Goal: Transaction & Acquisition: Purchase product/service

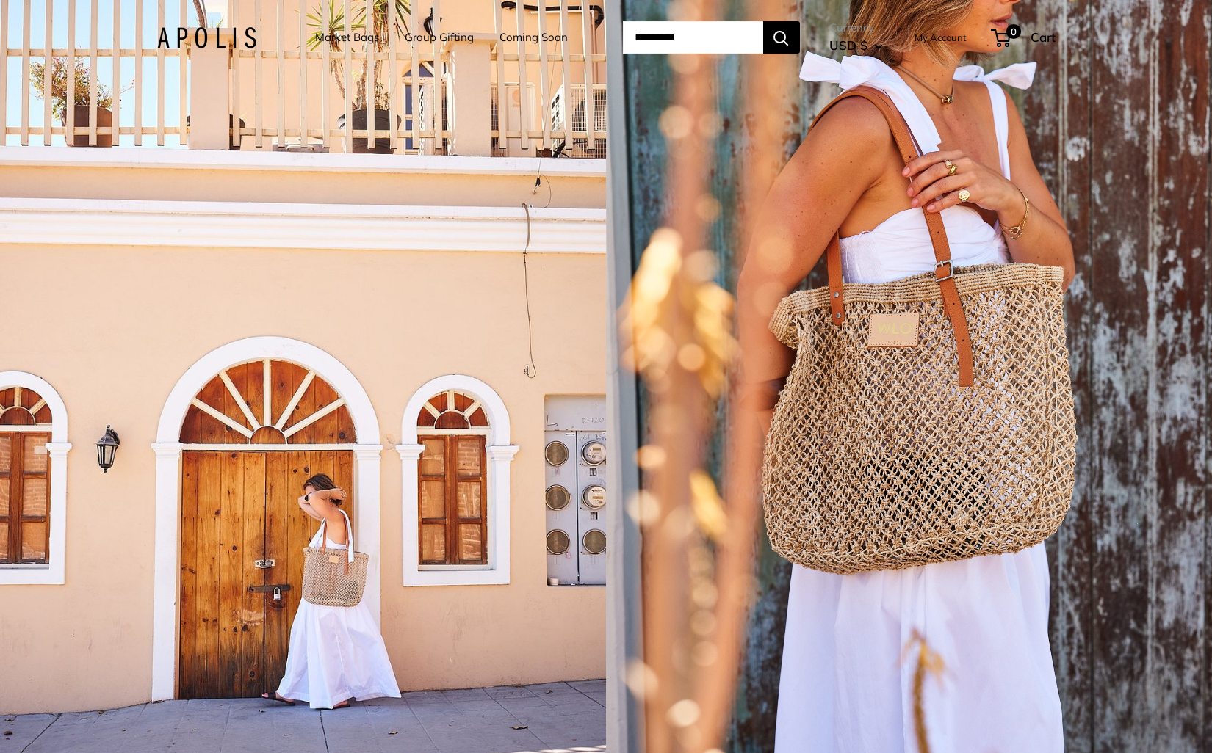
click at [573, 332] on div "1 / 5" at bounding box center [303, 376] width 606 height 753
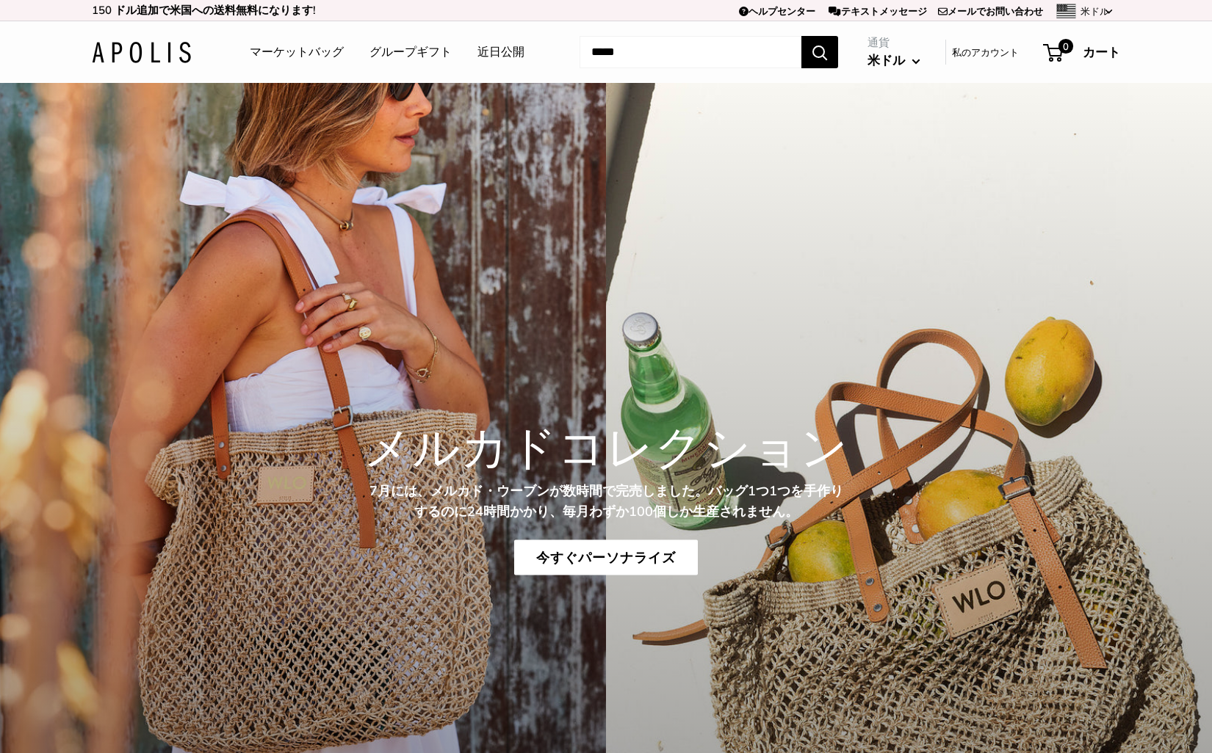
click at [579, 51] on input "検索..." at bounding box center [690, 52] width 222 height 32
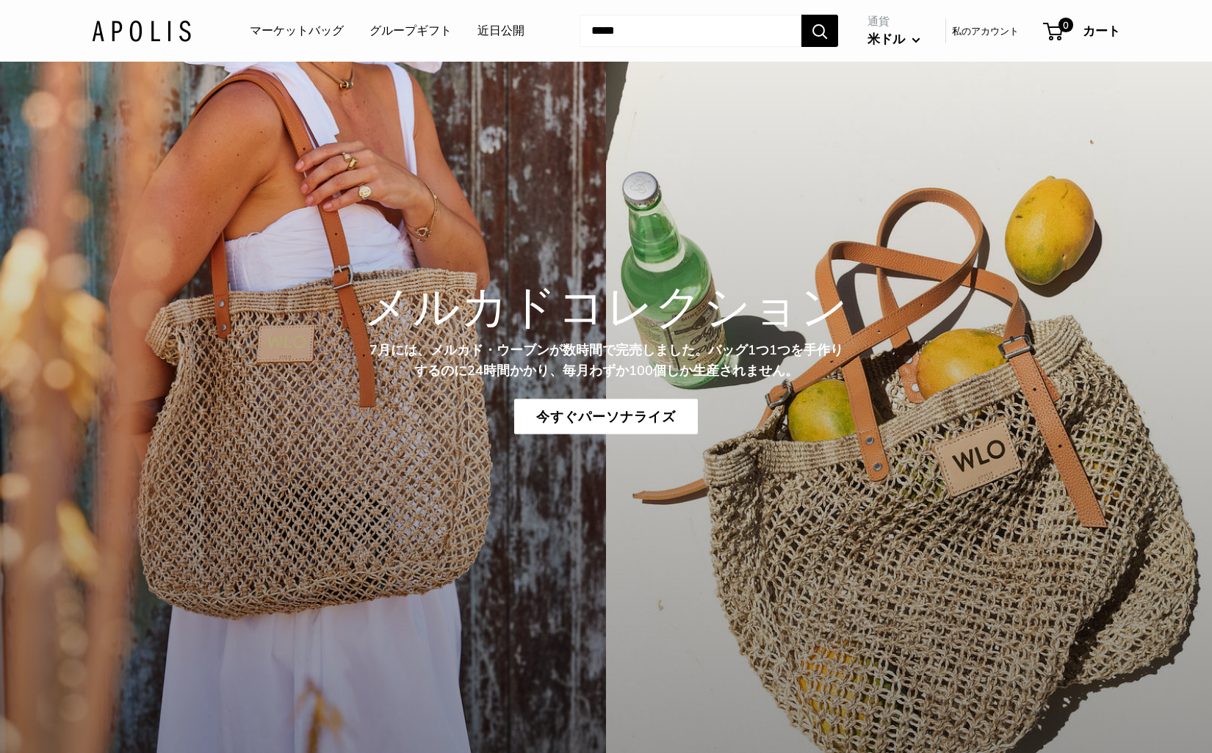
scroll to position [142, 0]
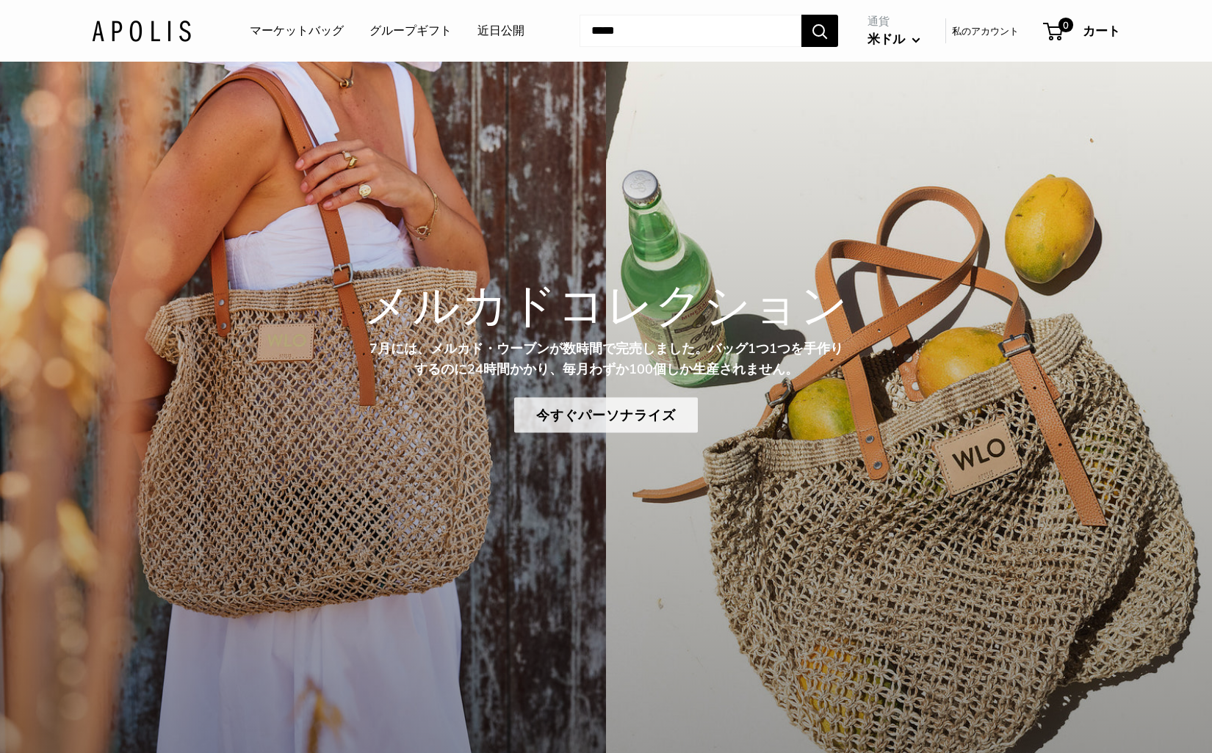
click at [606, 415] on font "今すぐパーソナライズ" at bounding box center [606, 414] width 140 height 17
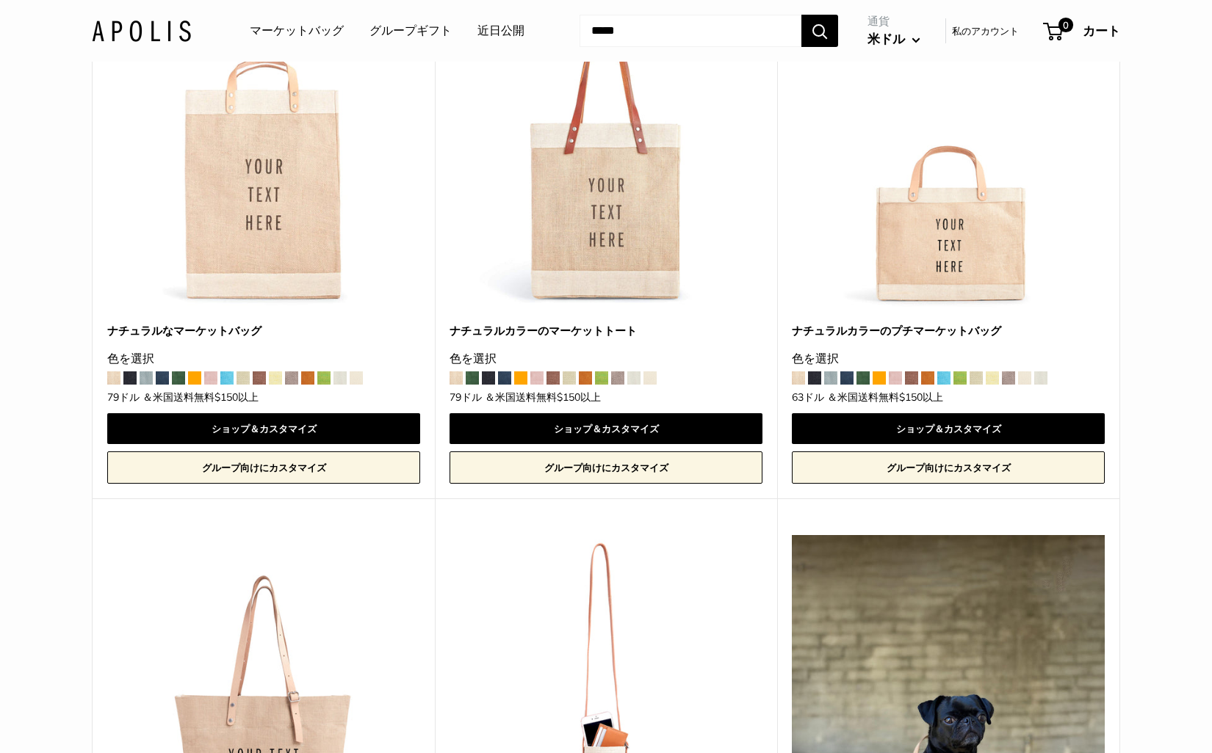
scroll to position [881, 0]
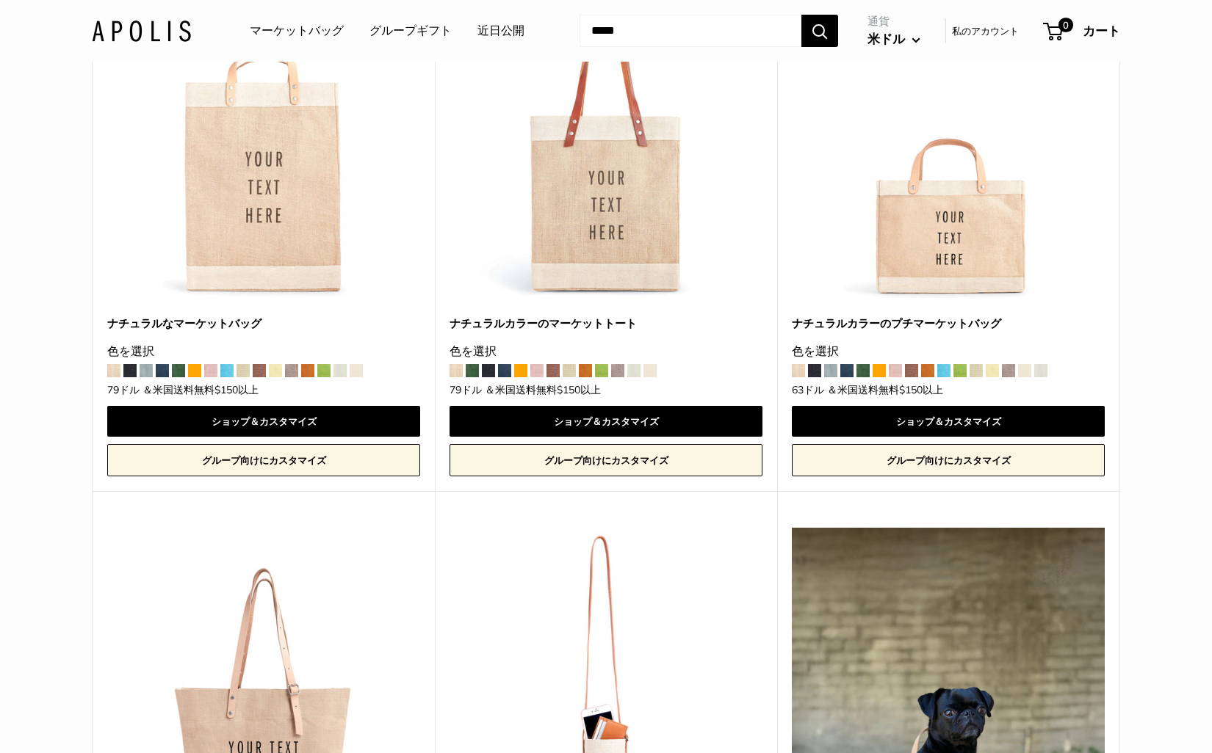
click at [816, 372] on span at bounding box center [814, 370] width 13 height 13
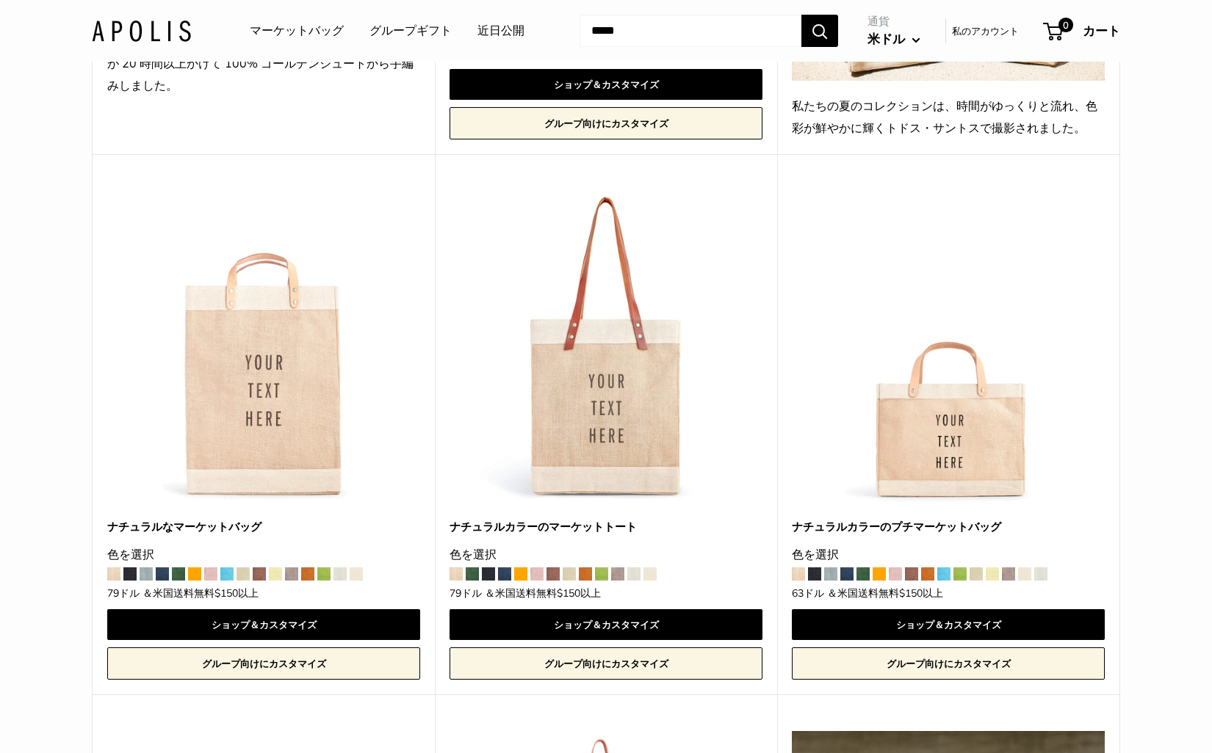
scroll to position [717, 0]
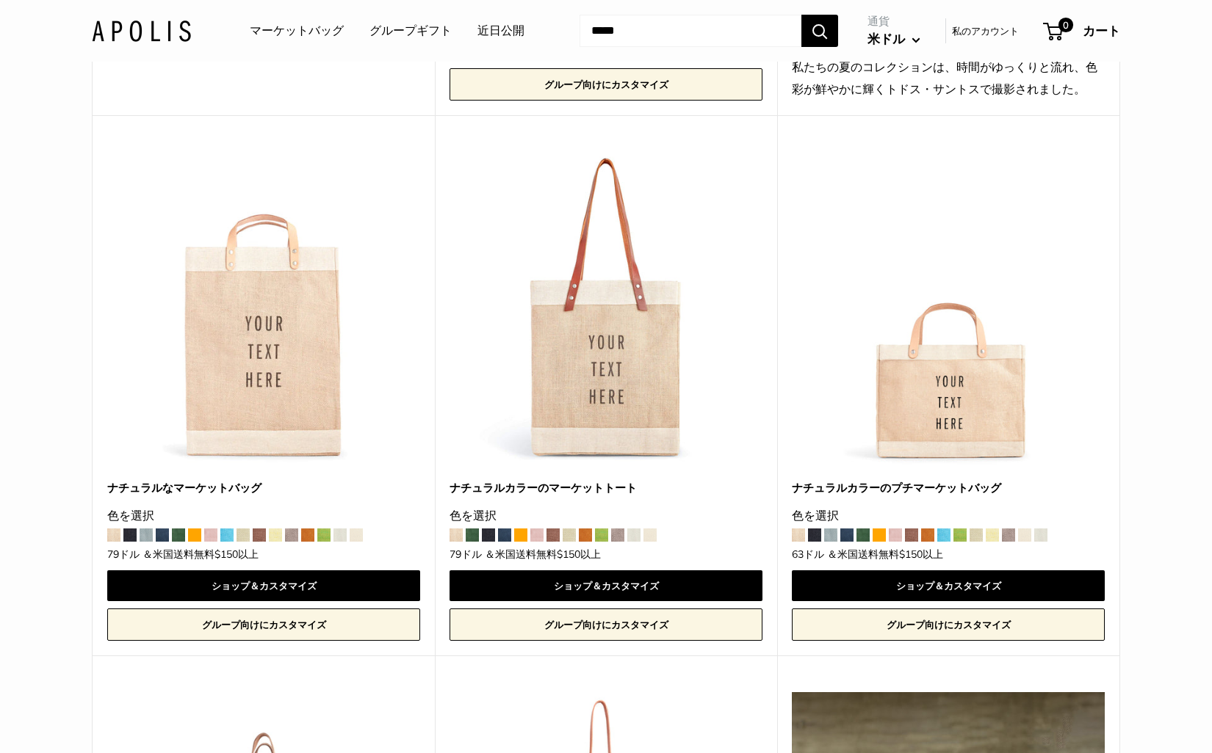
click at [0, 0] on img at bounding box center [0, 0] width 0 height 0
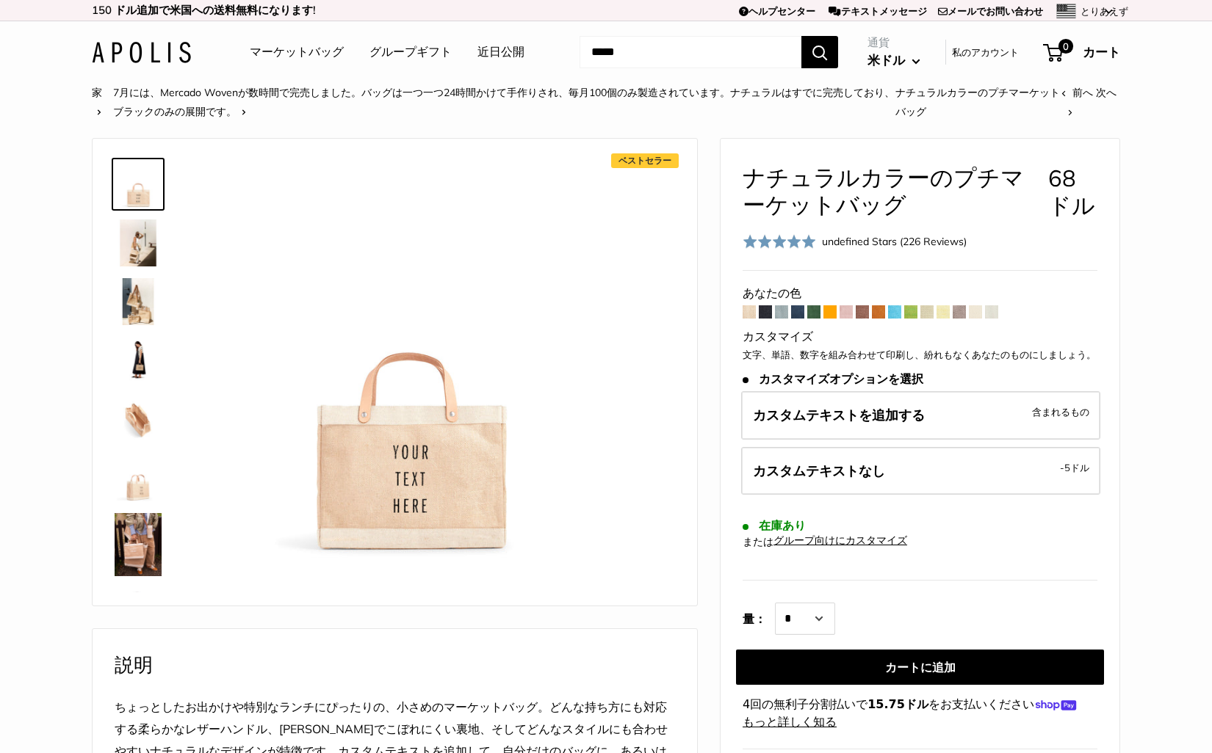
click at [129, 242] on img at bounding box center [138, 243] width 47 height 47
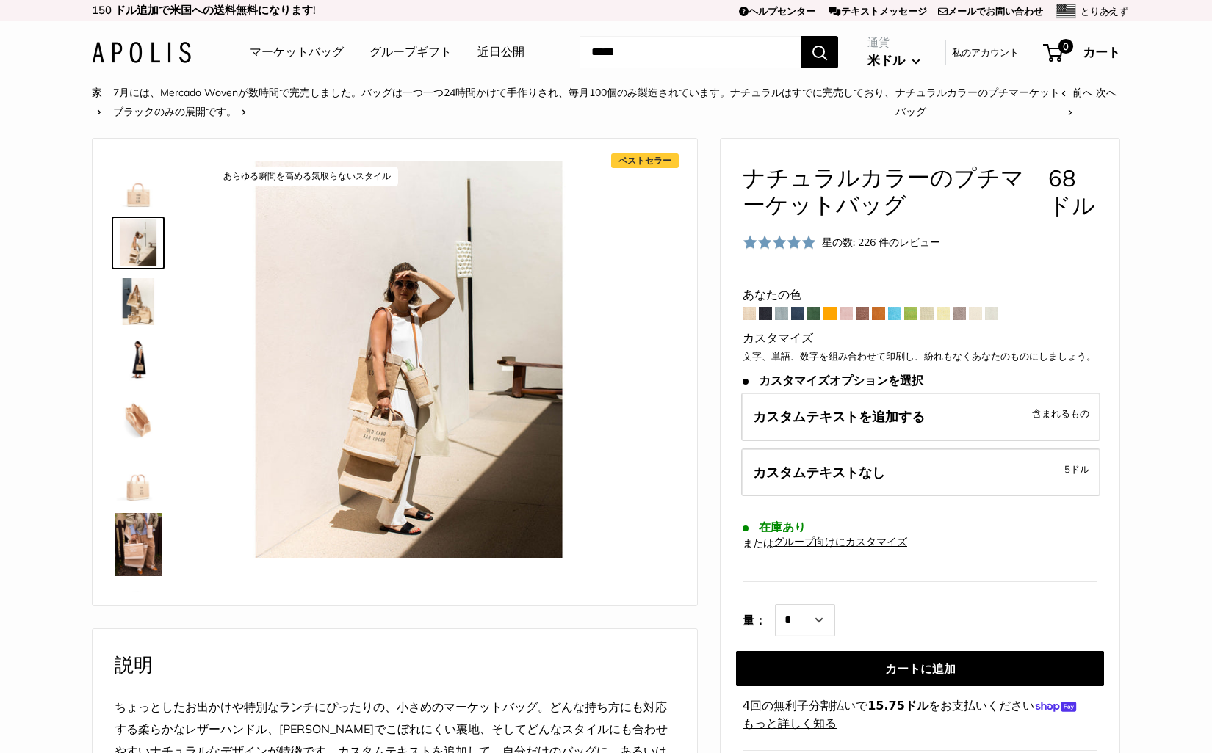
click at [134, 296] on img at bounding box center [138, 301] width 47 height 47
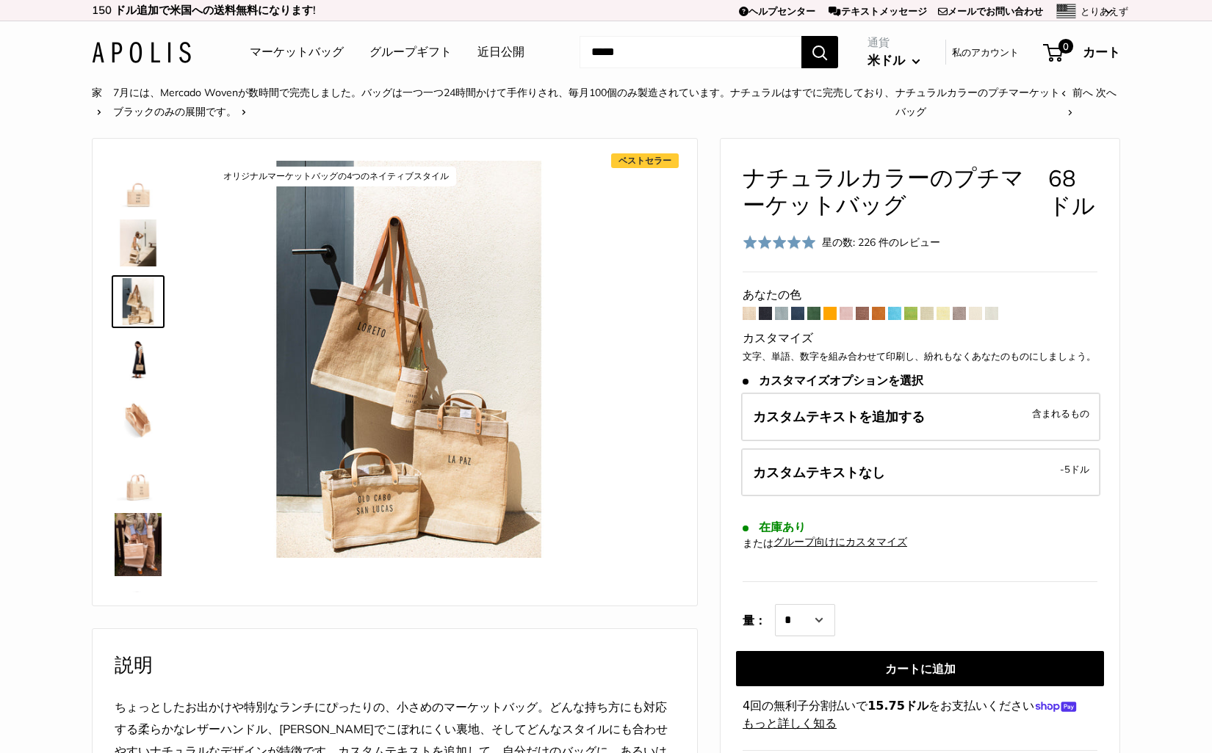
click at [139, 358] on img at bounding box center [138, 360] width 47 height 47
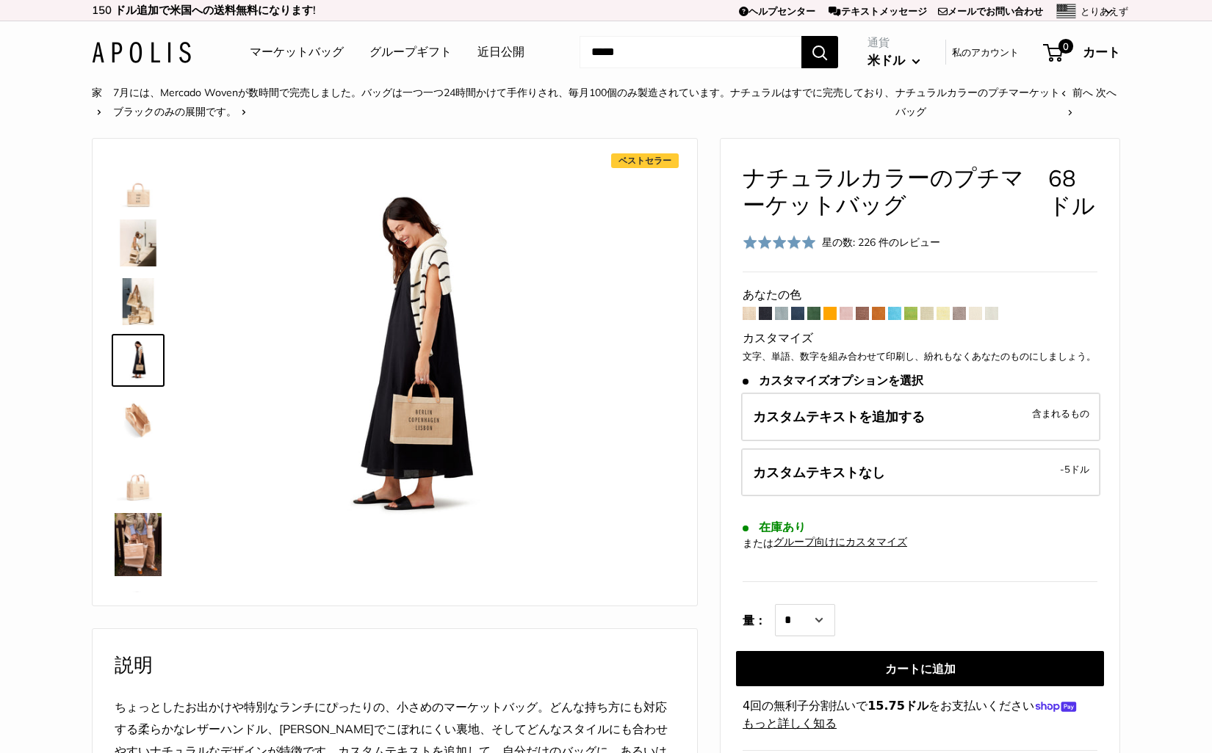
click at [135, 418] on img at bounding box center [138, 419] width 47 height 47
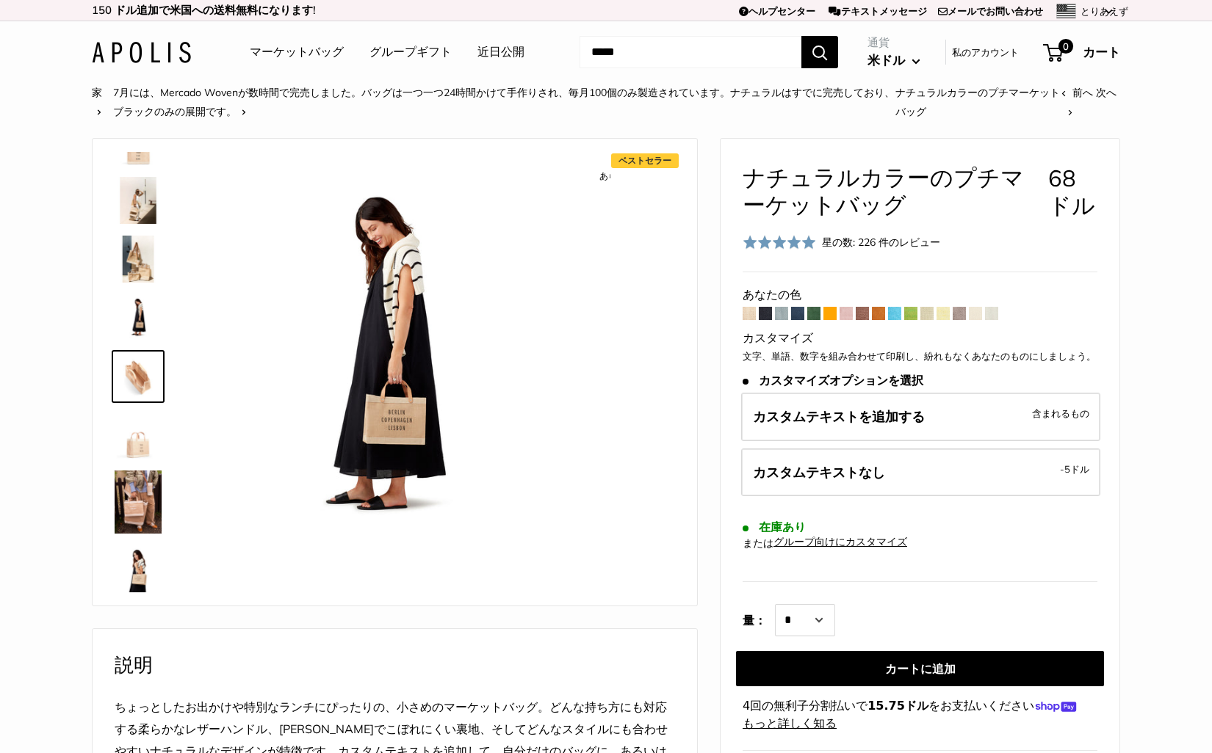
scroll to position [46, 0]
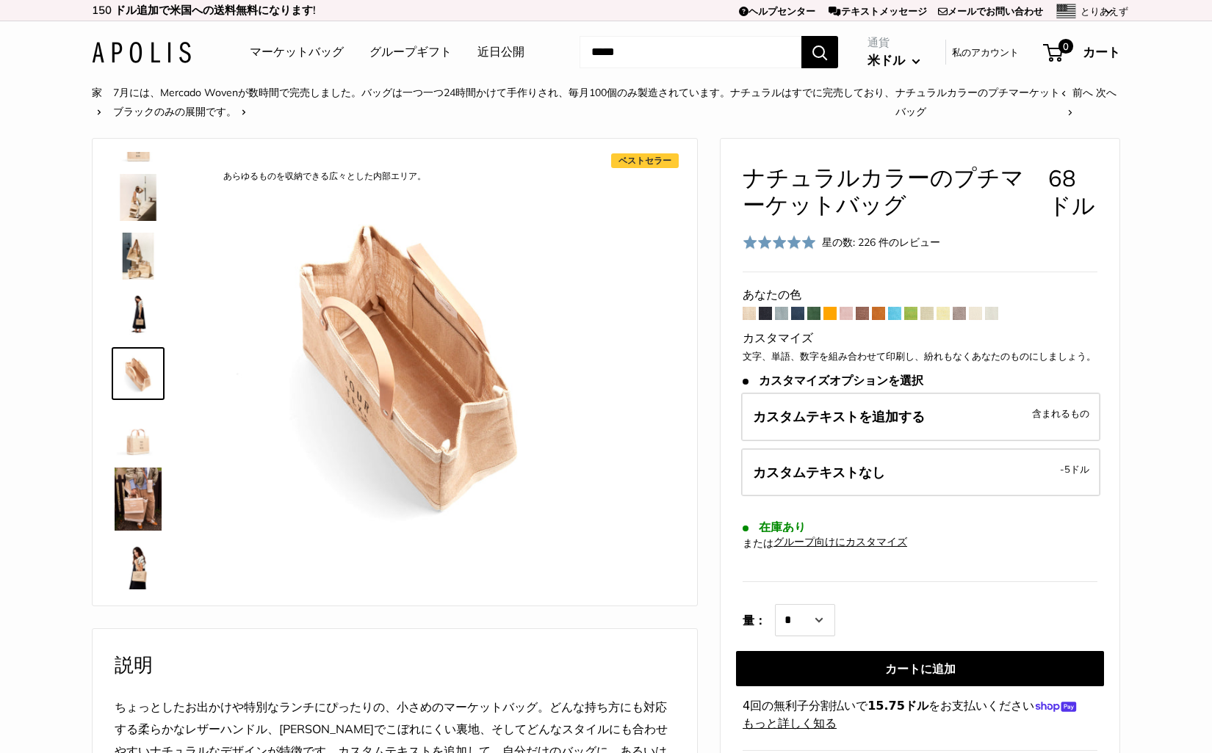
click at [135, 438] on img at bounding box center [138, 432] width 47 height 47
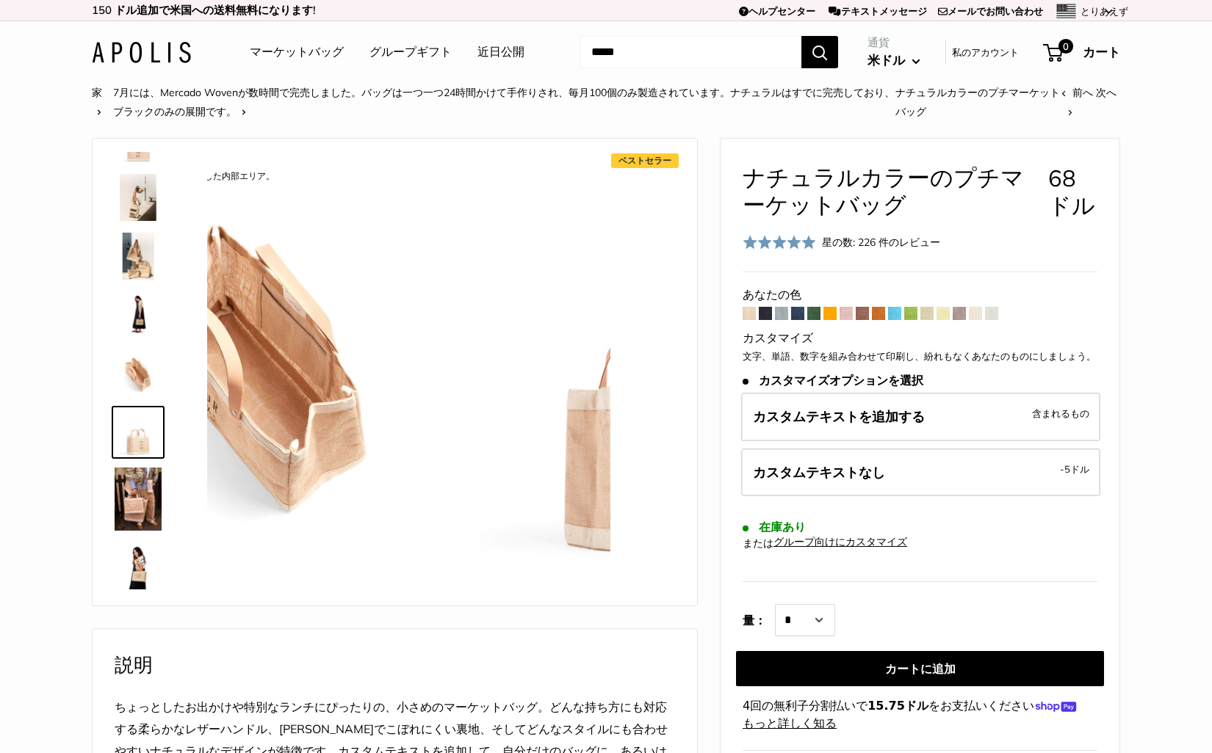
scroll to position [104, 0]
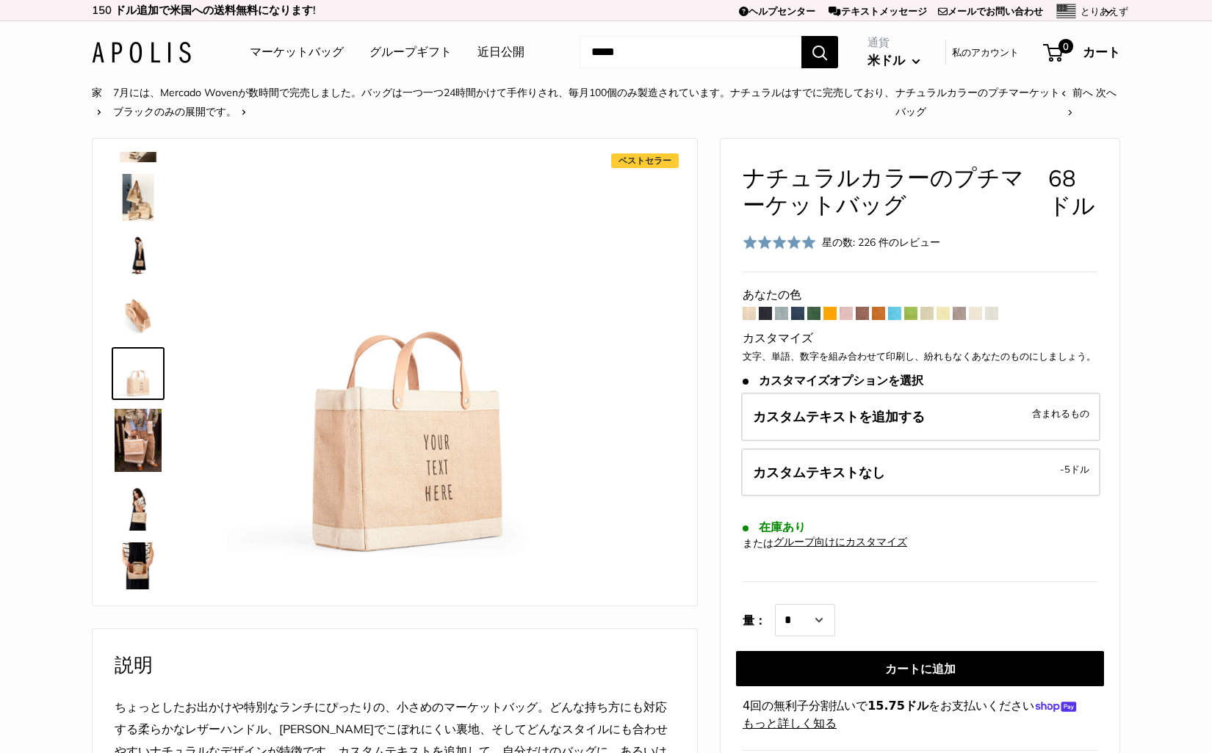
click at [135, 438] on img at bounding box center [138, 440] width 47 height 63
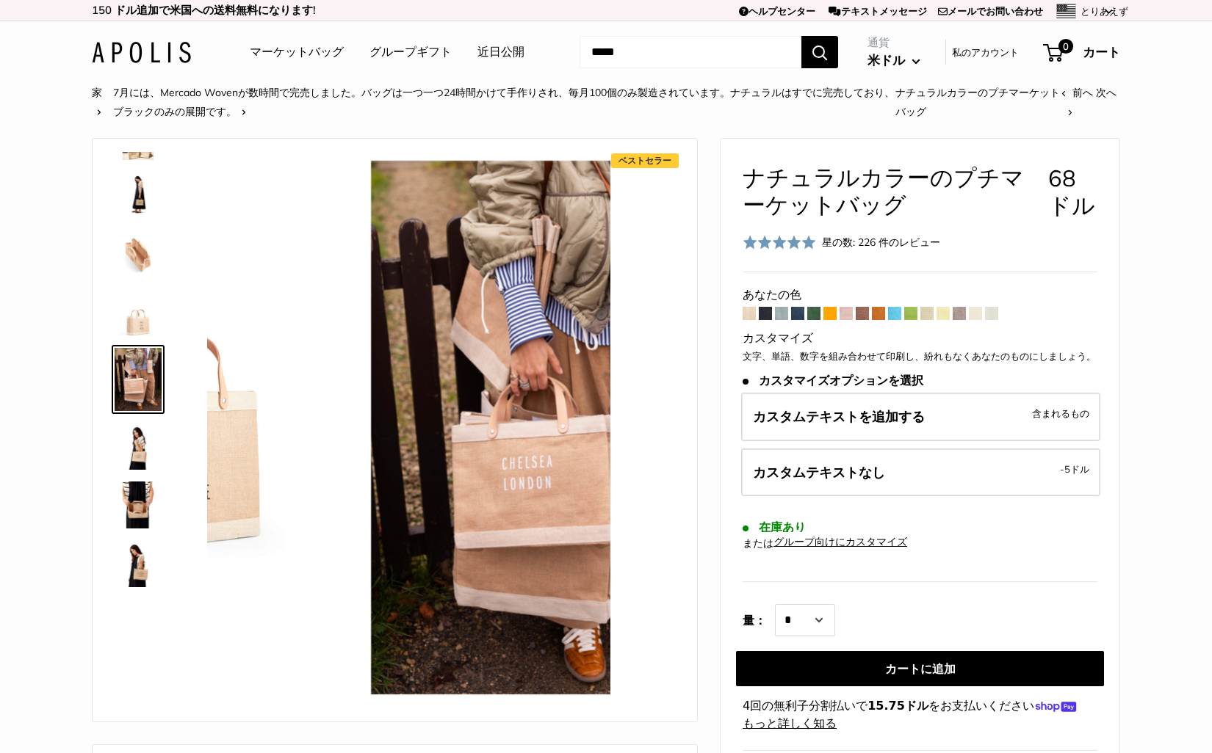
scroll to position [171, 0]
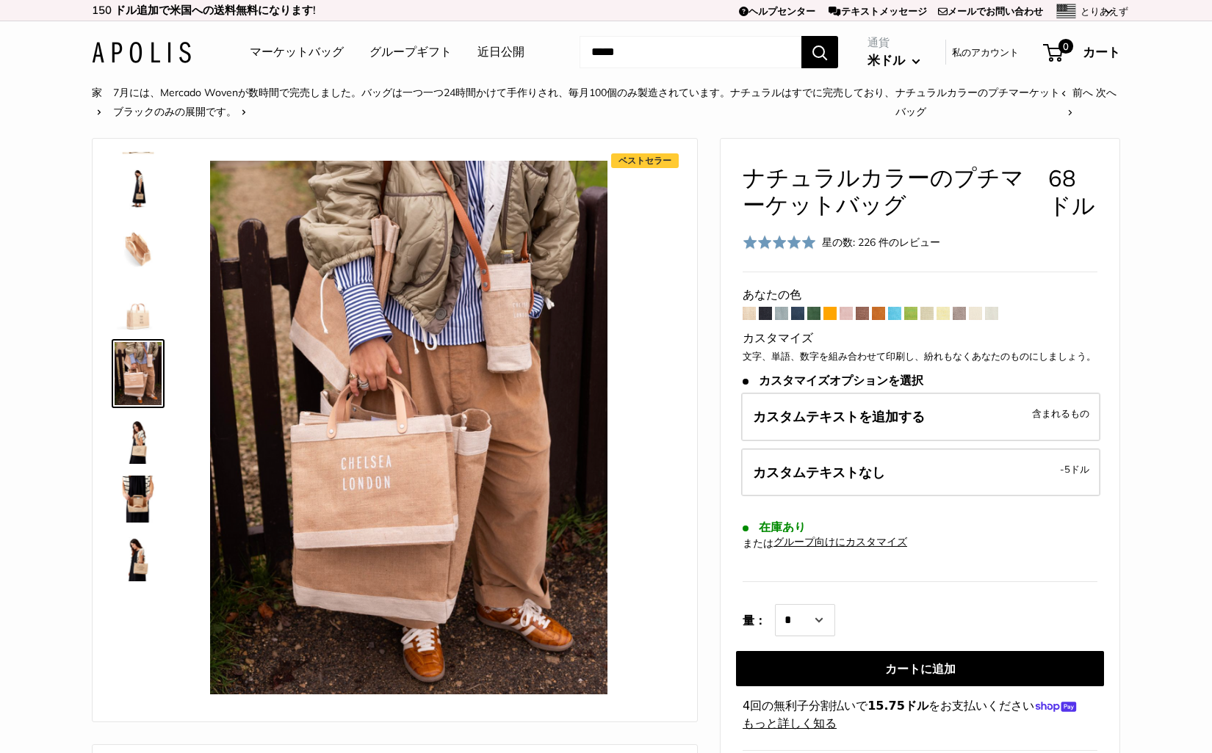
click at [134, 442] on img at bounding box center [138, 440] width 47 height 47
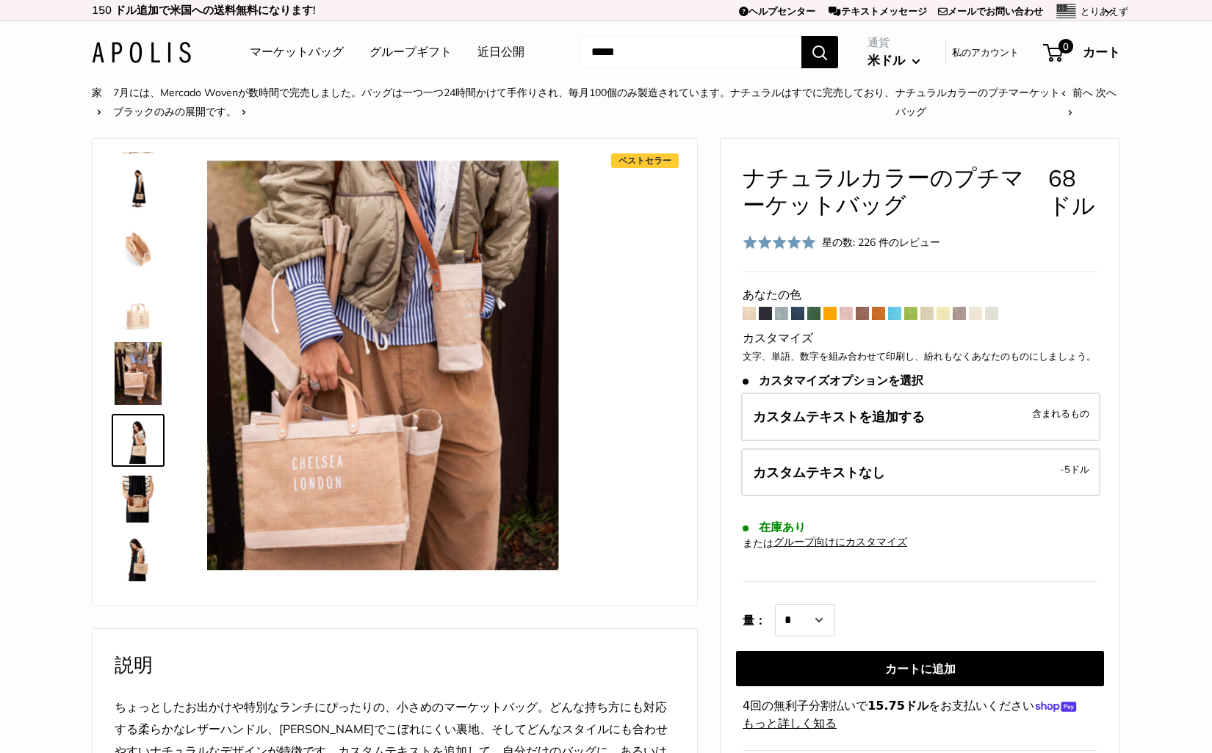
scroll to position [238, 0]
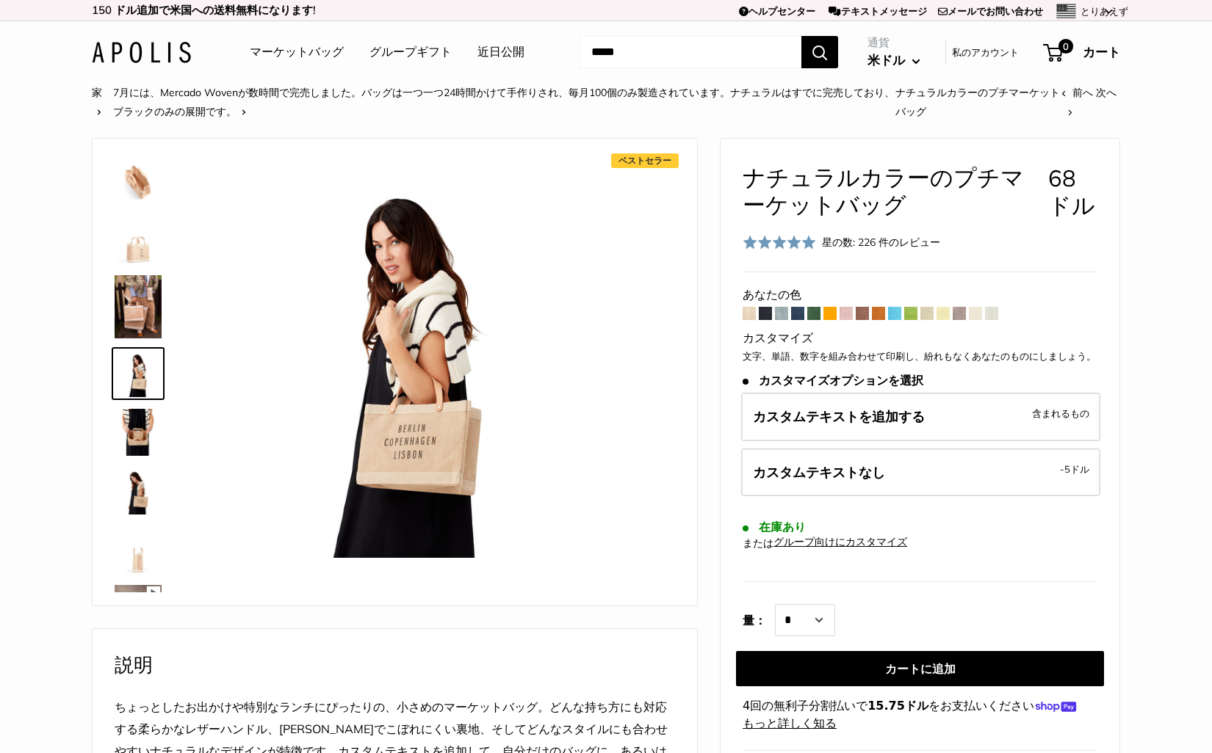
click at [136, 449] on img at bounding box center [138, 432] width 47 height 47
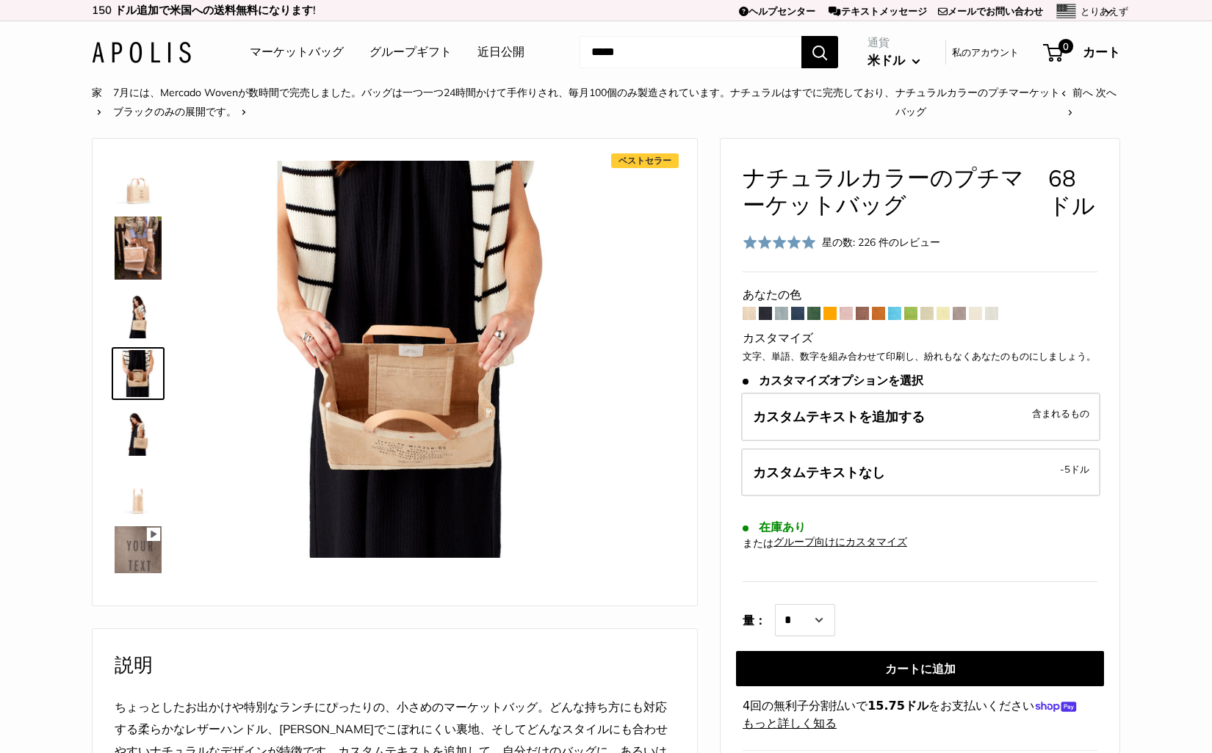
click at [132, 442] on img at bounding box center [138, 432] width 47 height 47
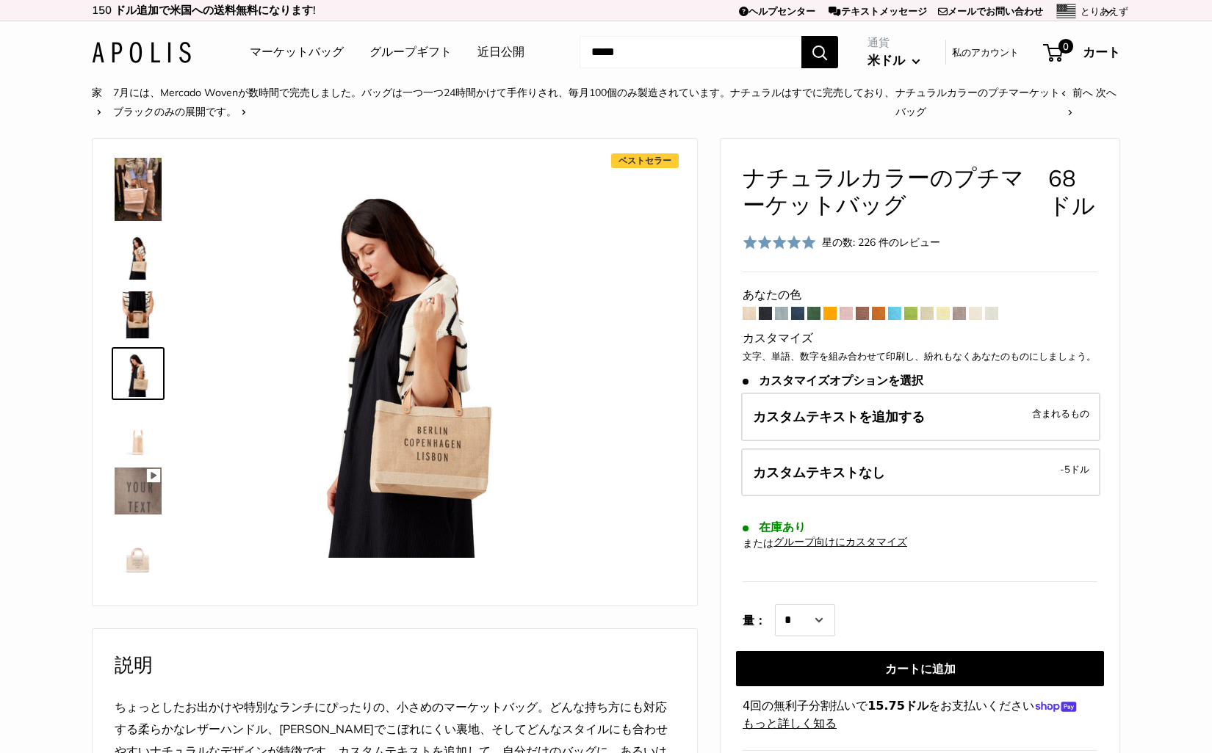
click at [136, 449] on img at bounding box center [138, 432] width 47 height 47
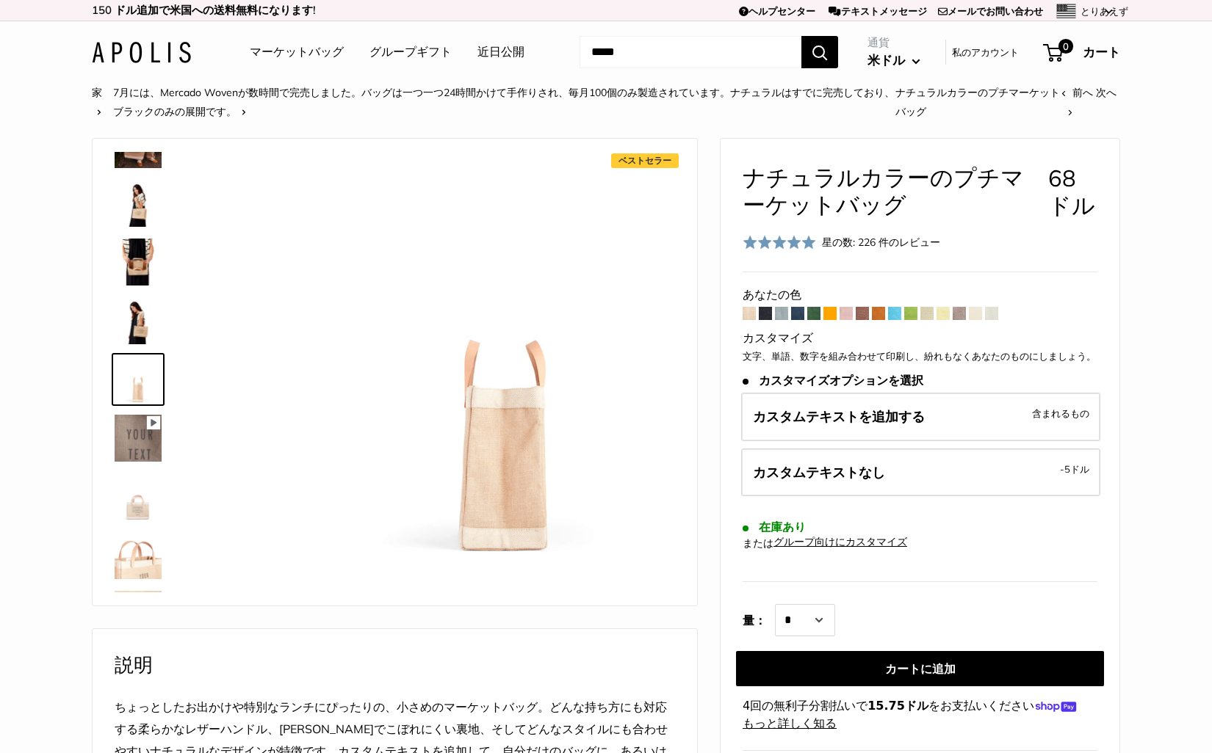
scroll to position [414, 0]
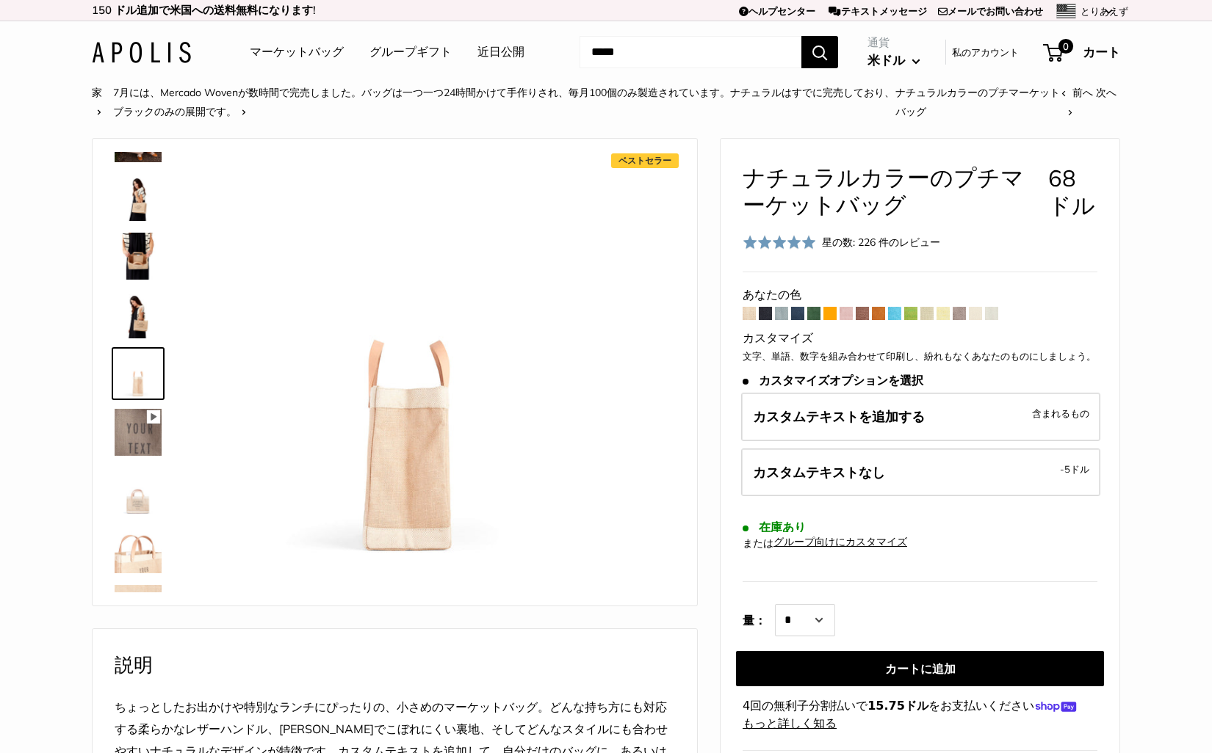
click at [138, 485] on img at bounding box center [138, 491] width 47 height 47
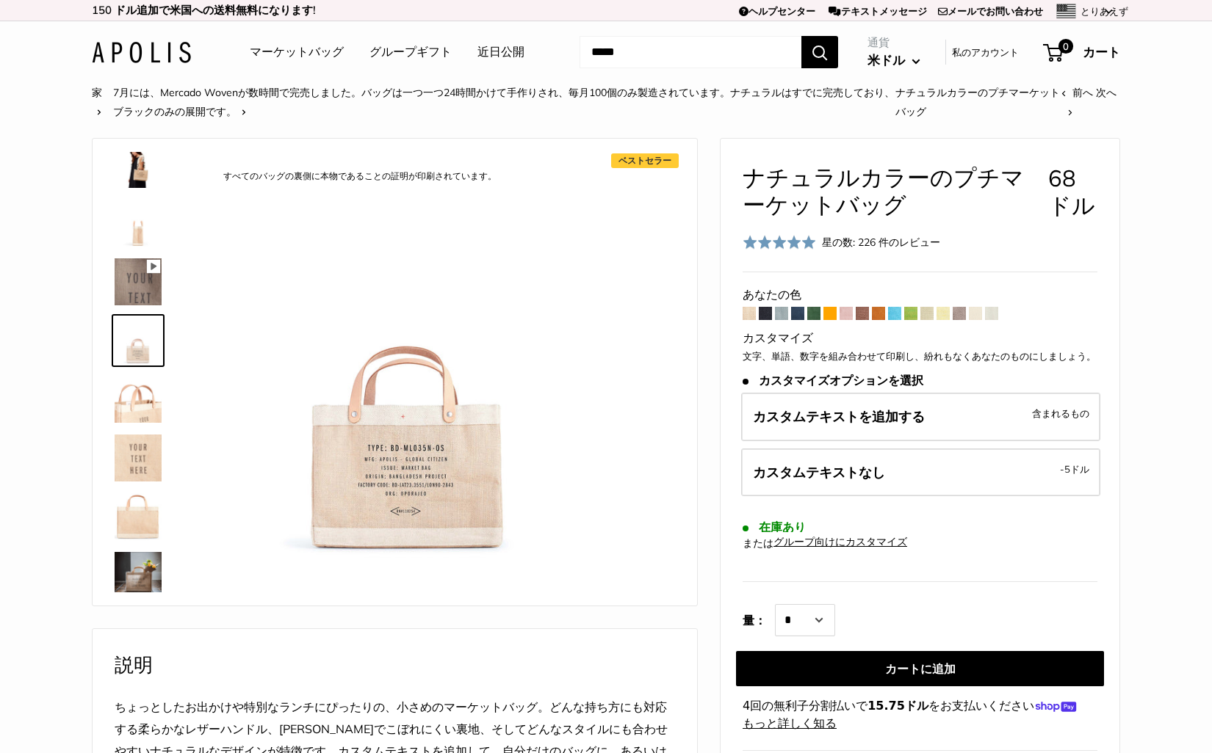
scroll to position [698, 0]
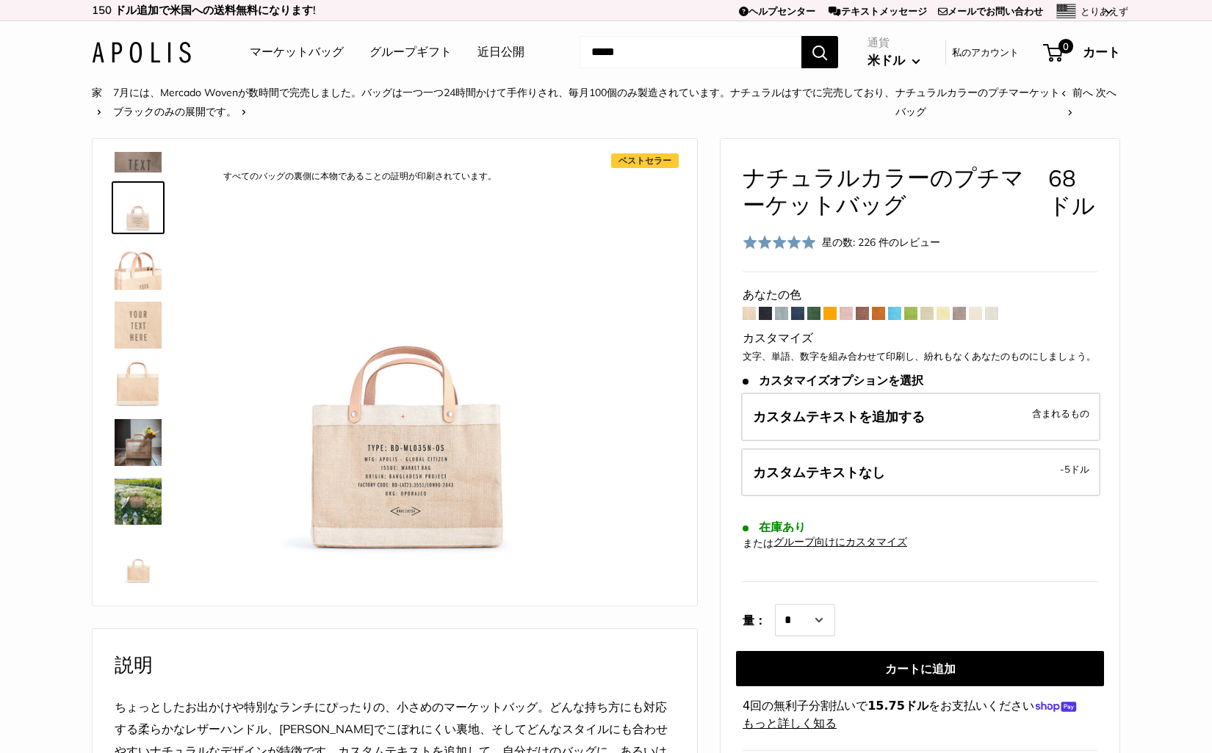
click at [137, 275] on img at bounding box center [138, 266] width 47 height 47
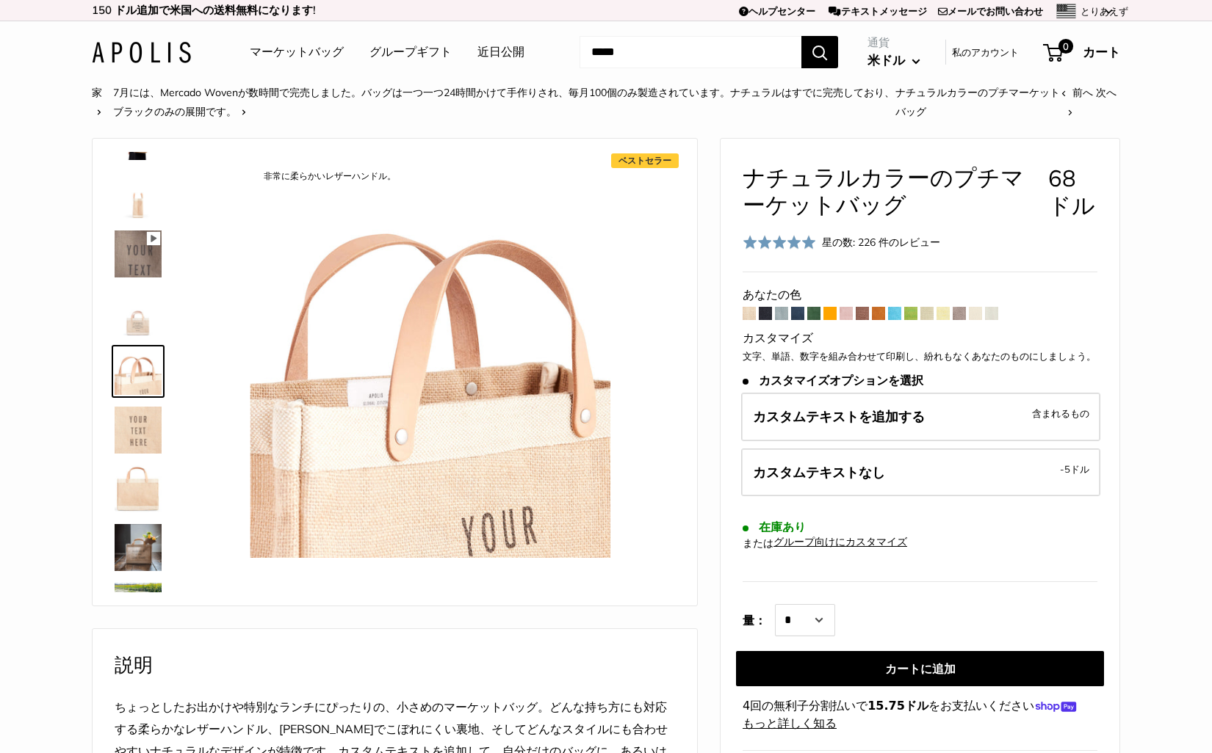
scroll to position [590, 0]
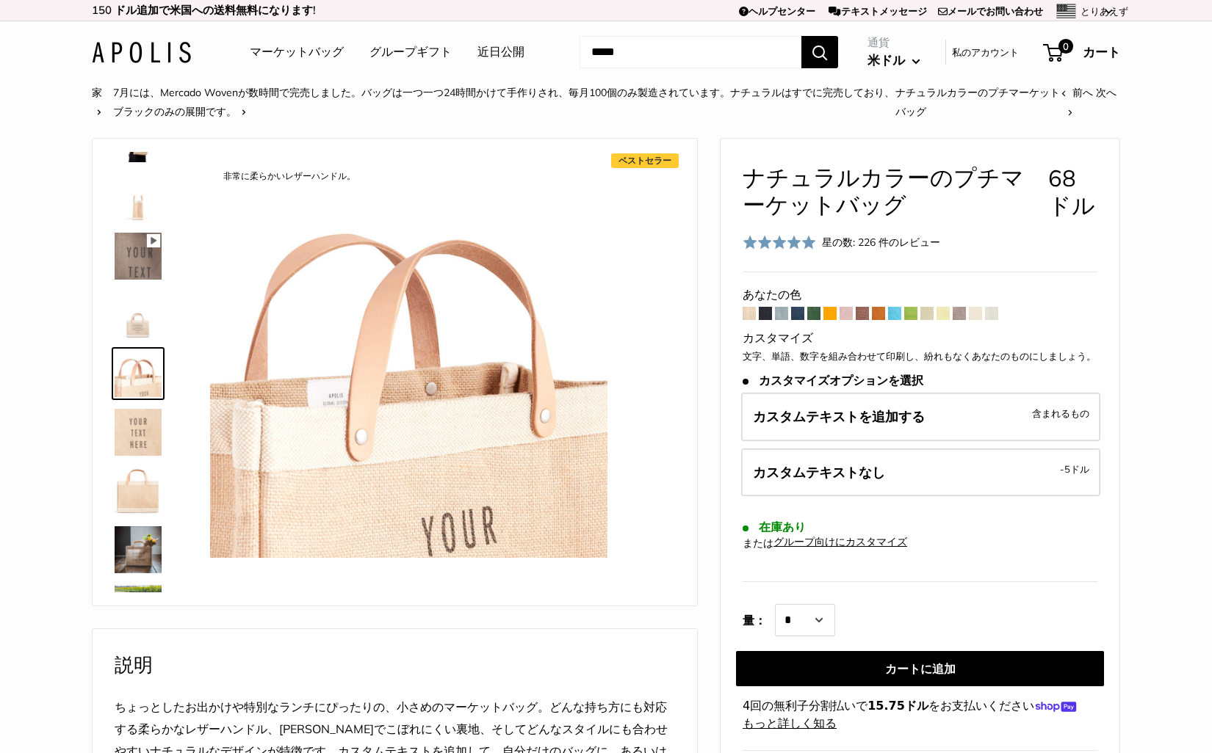
click at [136, 430] on img at bounding box center [138, 432] width 47 height 47
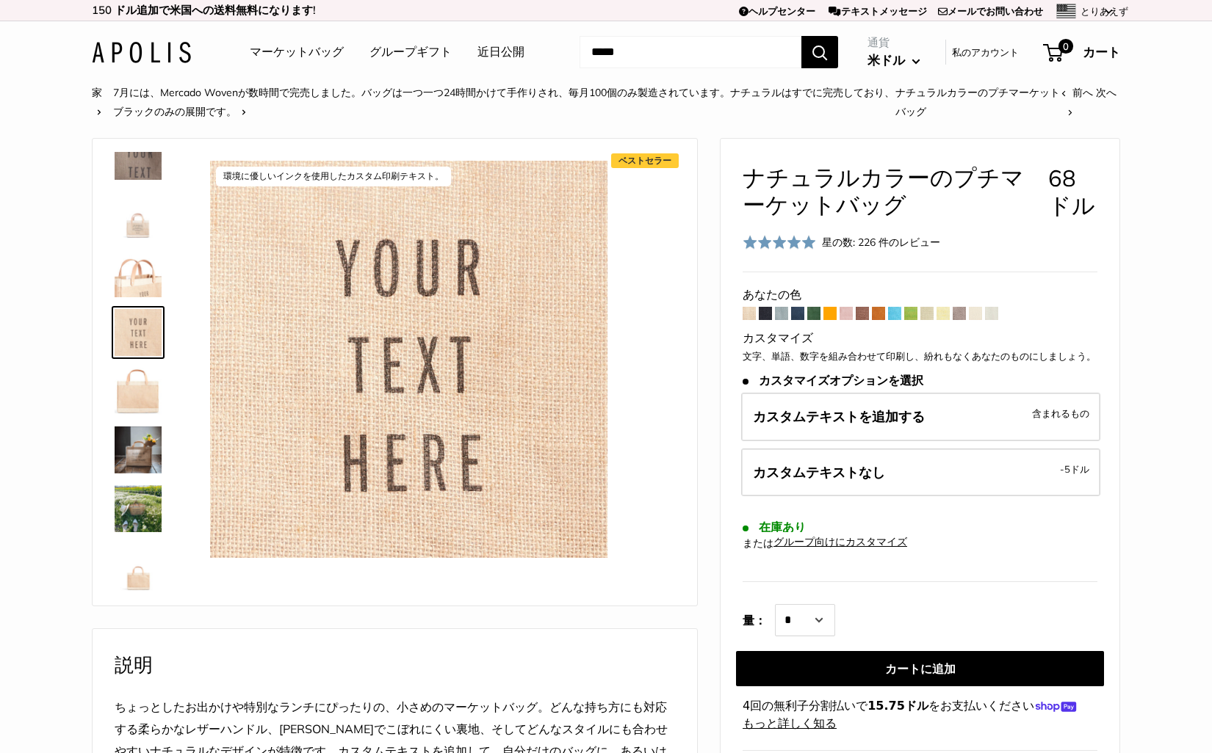
scroll to position [698, 0]
click at [135, 380] on img at bounding box center [138, 384] width 47 height 47
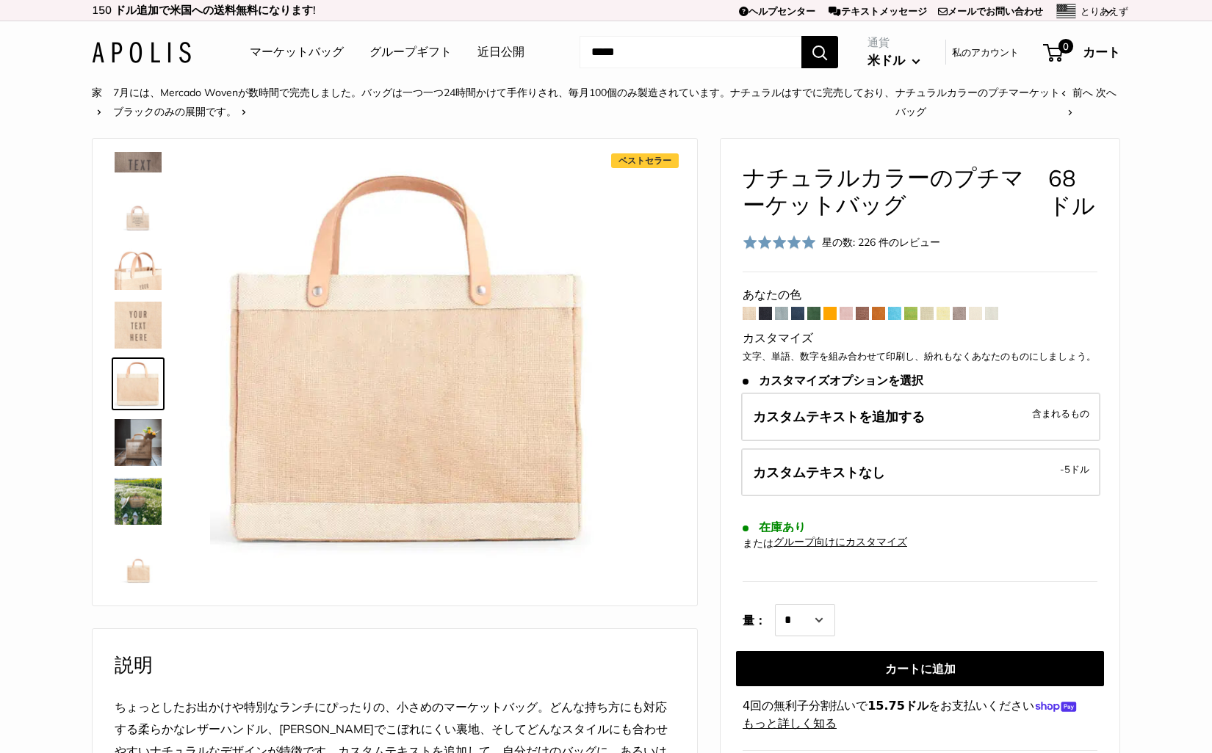
click at [140, 444] on img at bounding box center [138, 442] width 47 height 47
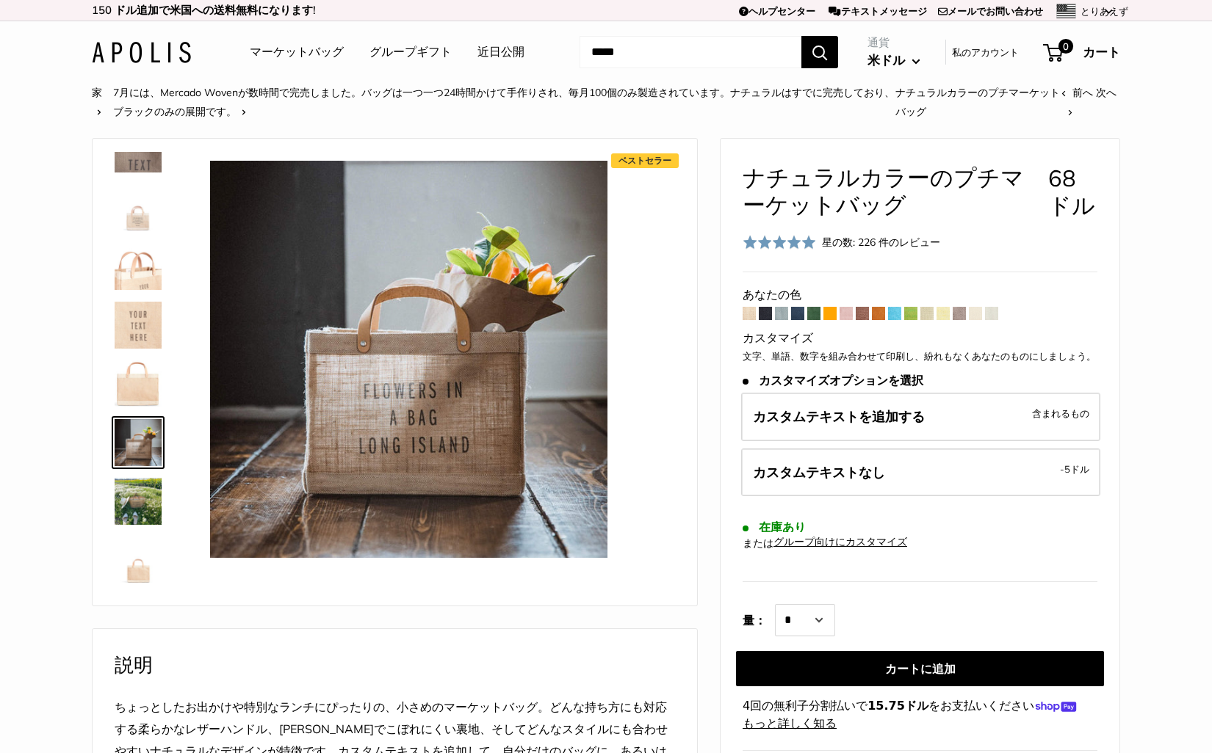
click at [137, 498] on img at bounding box center [138, 501] width 47 height 47
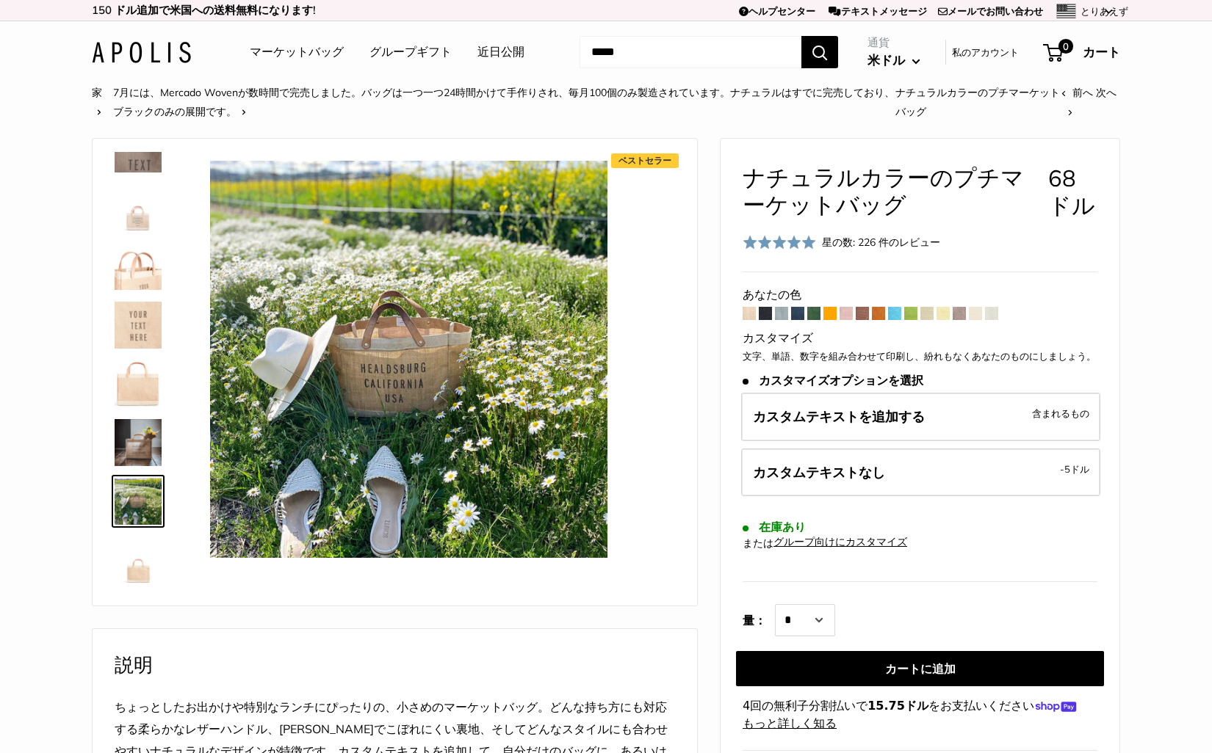
click at [135, 571] on img at bounding box center [138, 560] width 47 height 47
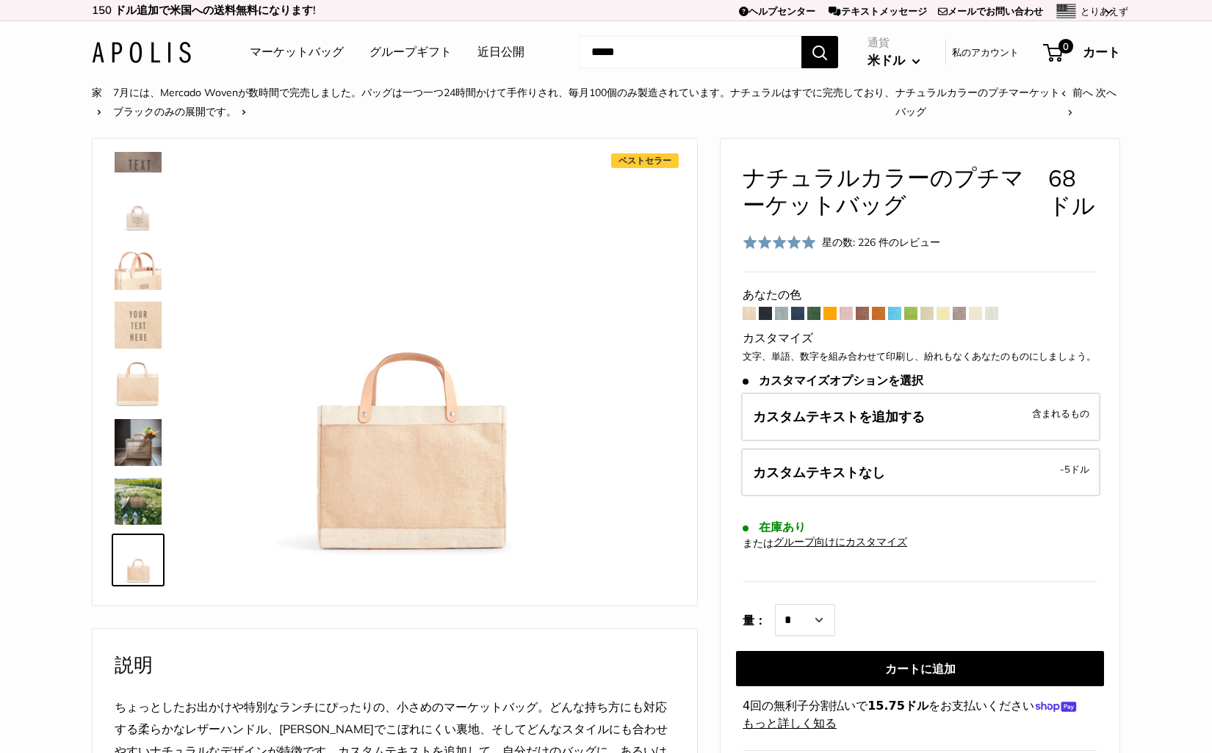
click at [894, 316] on span at bounding box center [894, 313] width 13 height 13
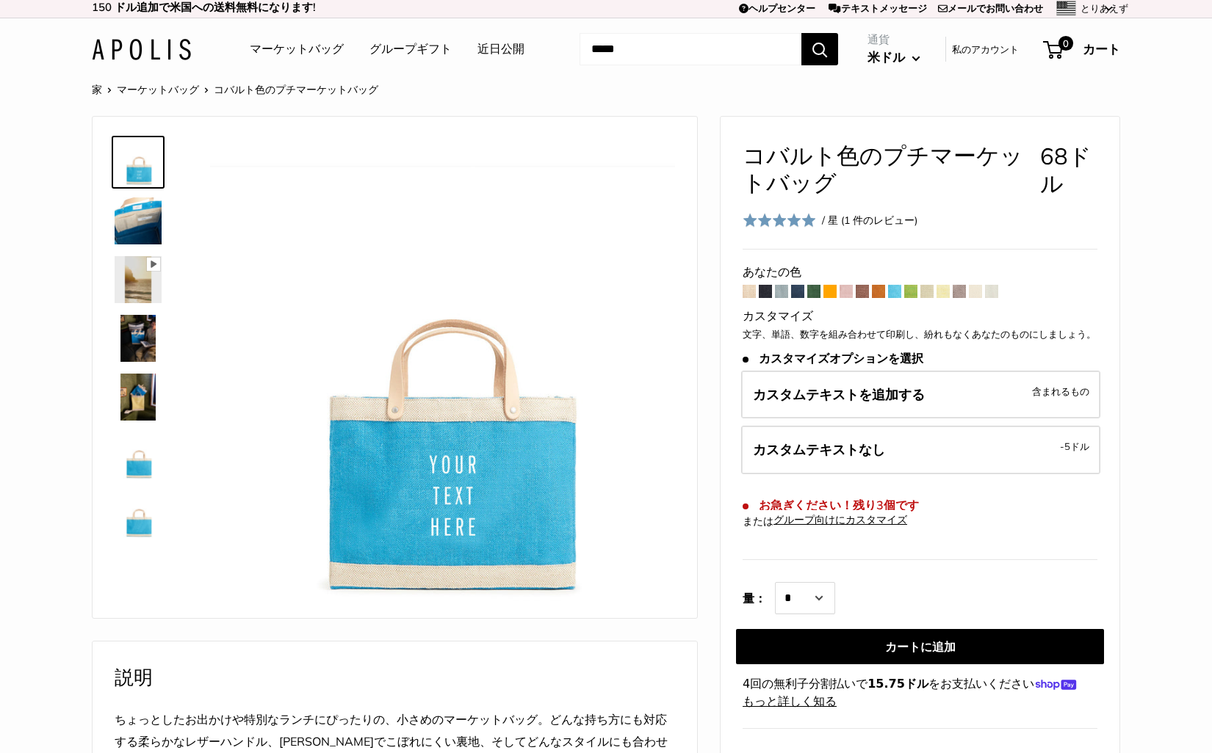
scroll to position [1, 0]
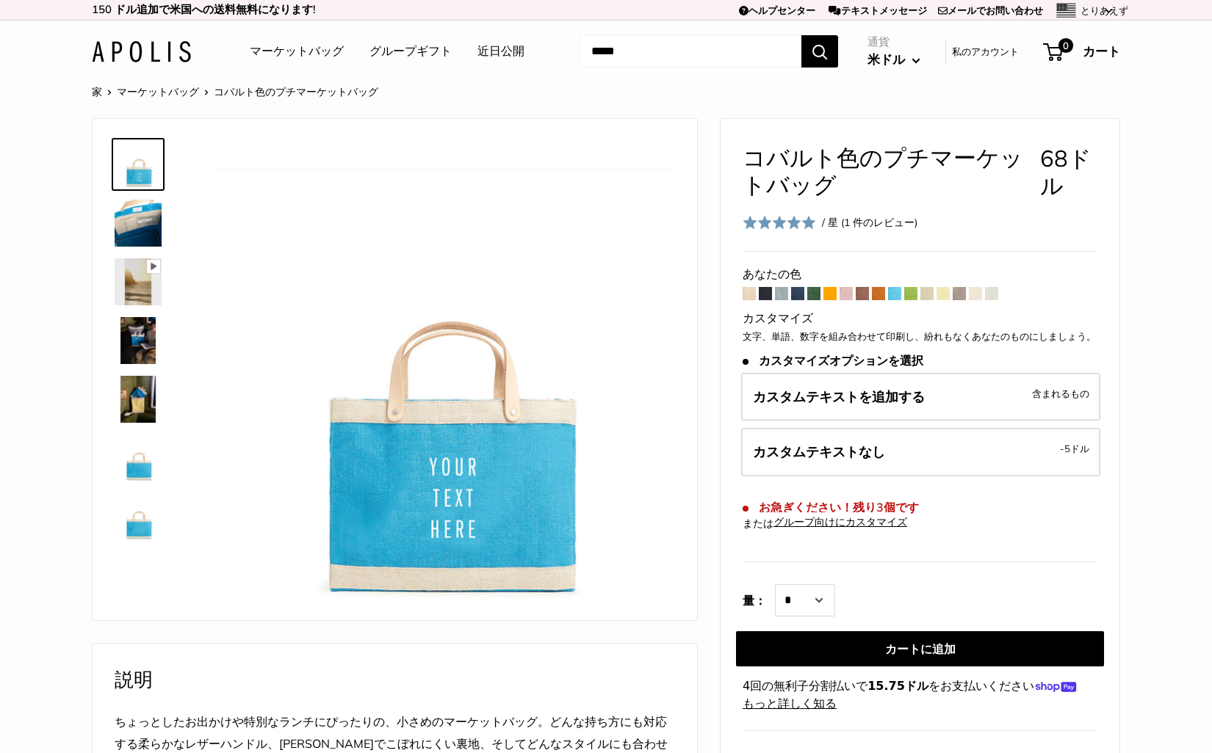
click at [912, 293] on span at bounding box center [910, 293] width 13 height 13
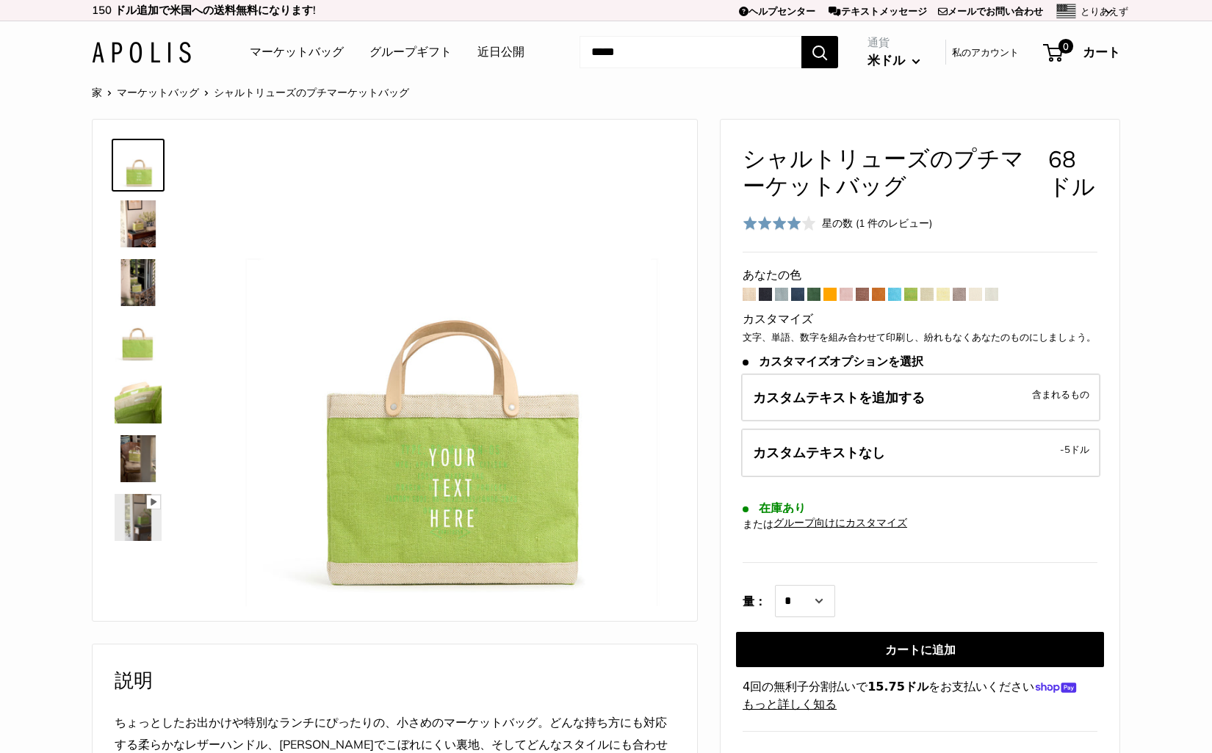
click at [928, 295] on span at bounding box center [926, 294] width 13 height 13
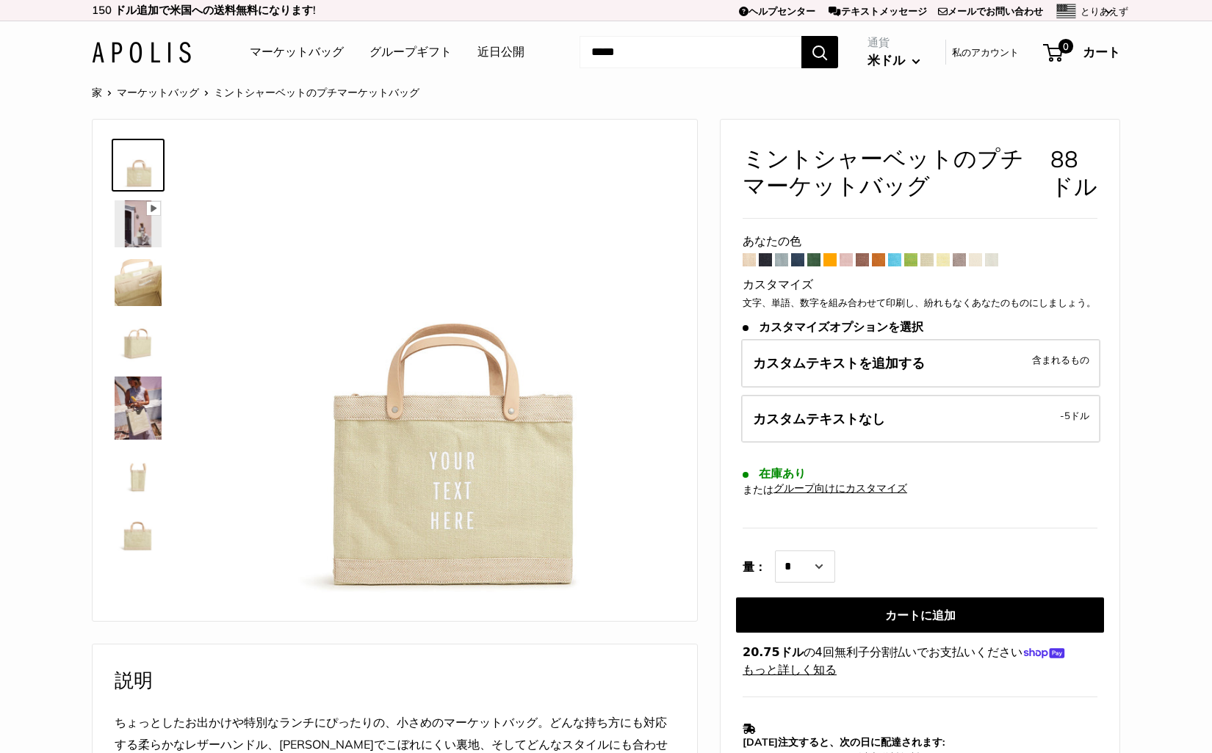
click at [992, 260] on span at bounding box center [991, 259] width 13 height 13
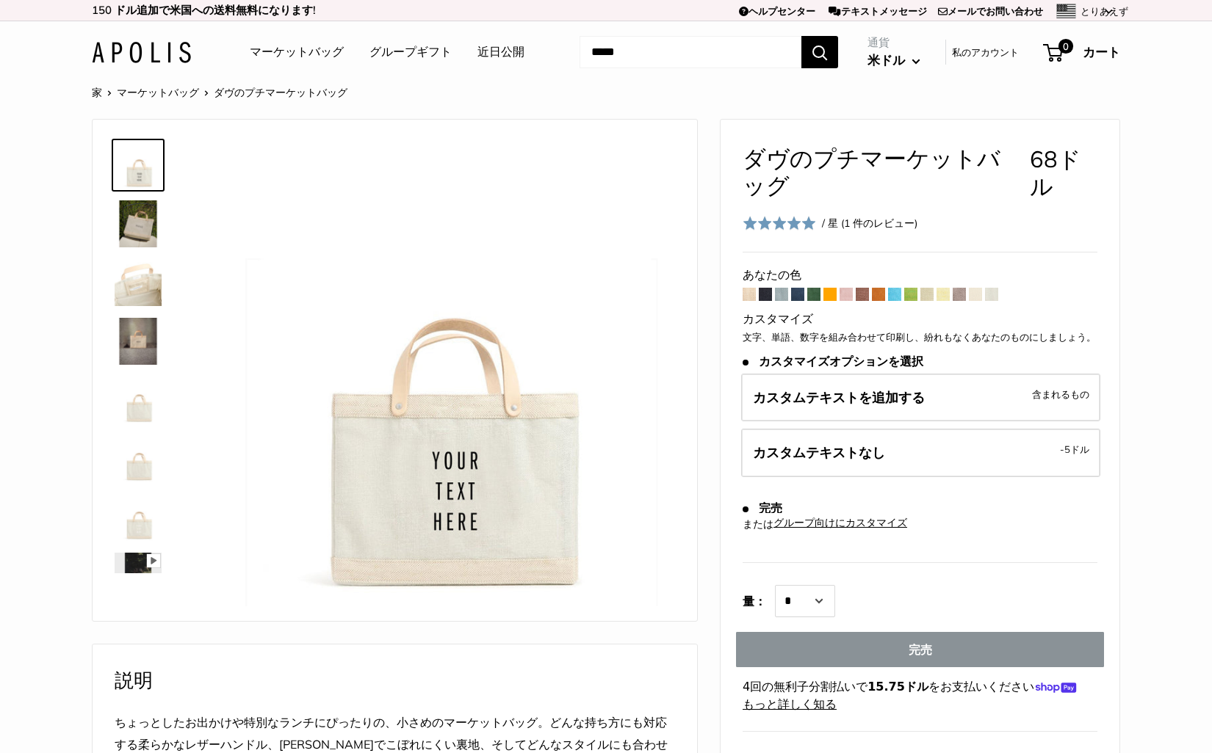
click at [881, 293] on span at bounding box center [878, 294] width 13 height 13
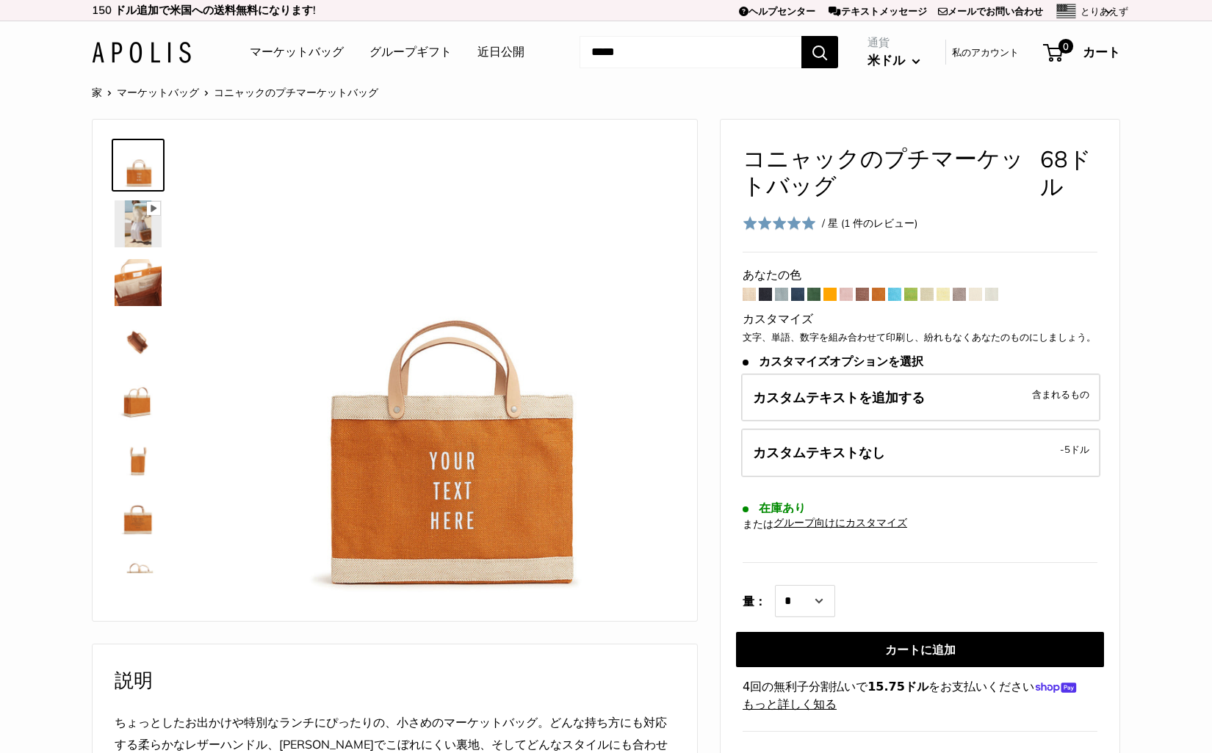
click at [864, 294] on span at bounding box center [862, 294] width 13 height 13
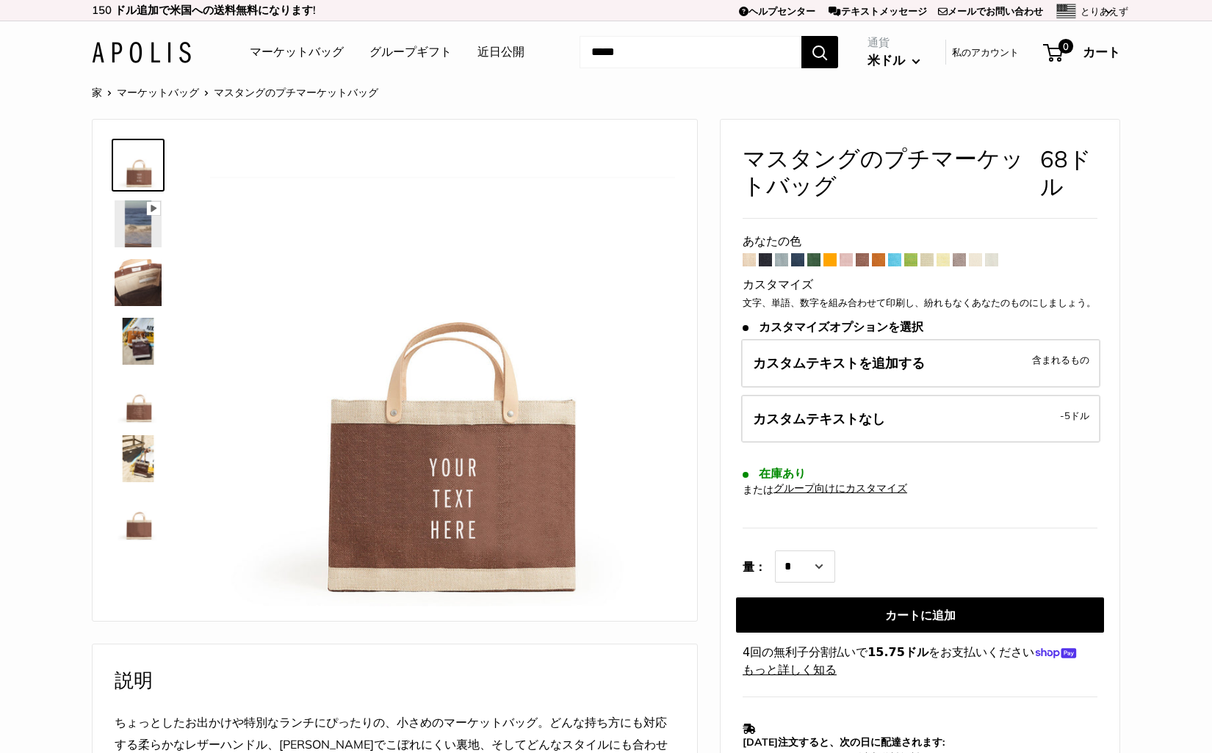
click at [843, 260] on span at bounding box center [845, 259] width 13 height 13
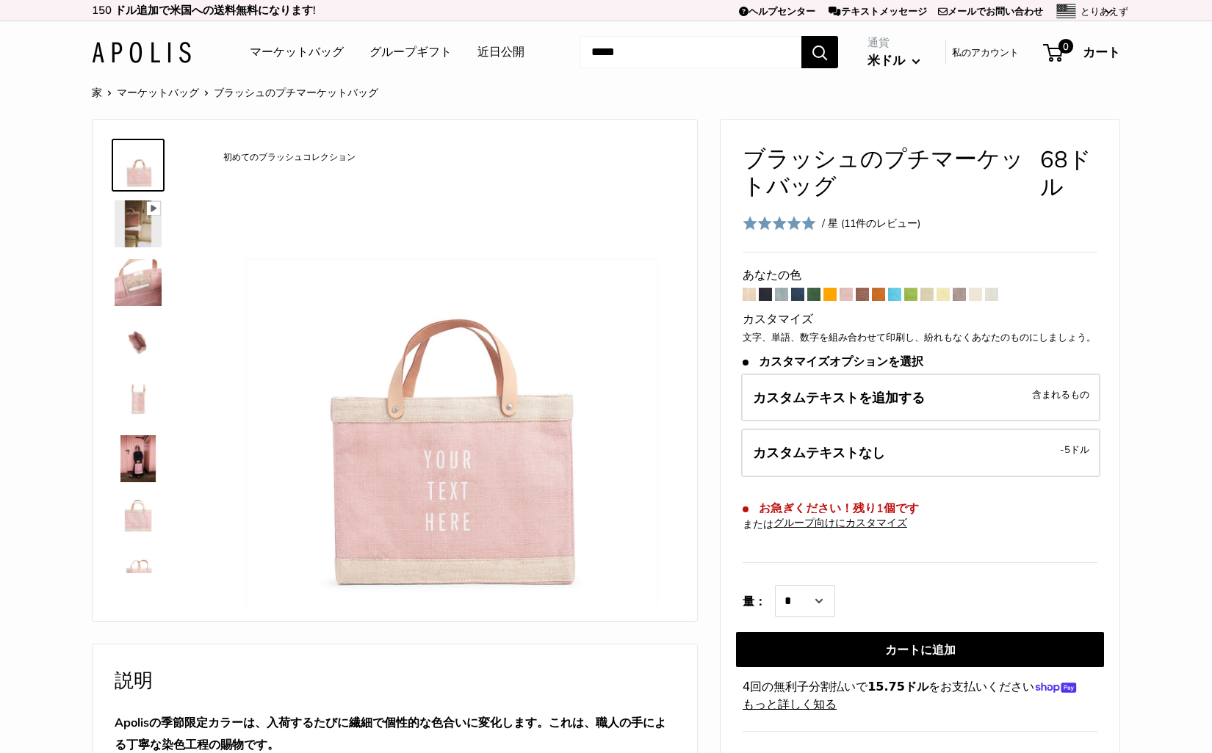
click at [828, 294] on span at bounding box center [829, 294] width 13 height 13
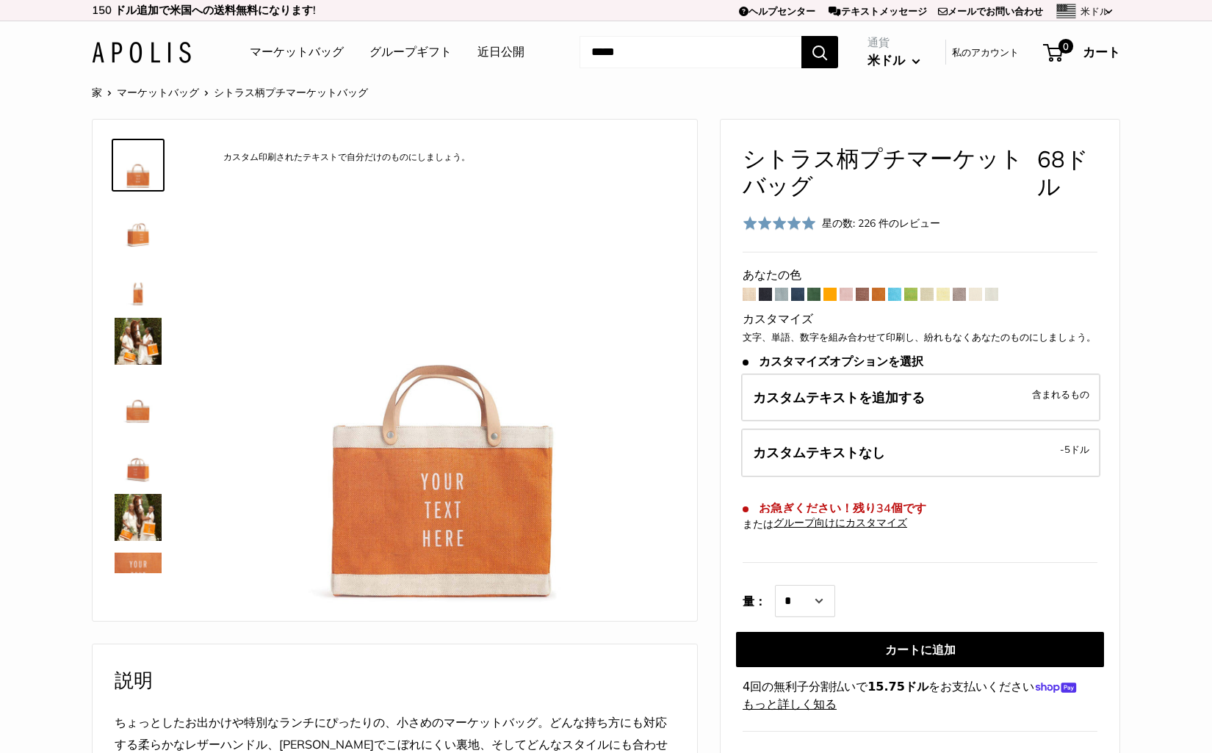
click at [748, 294] on span at bounding box center [748, 294] width 13 height 13
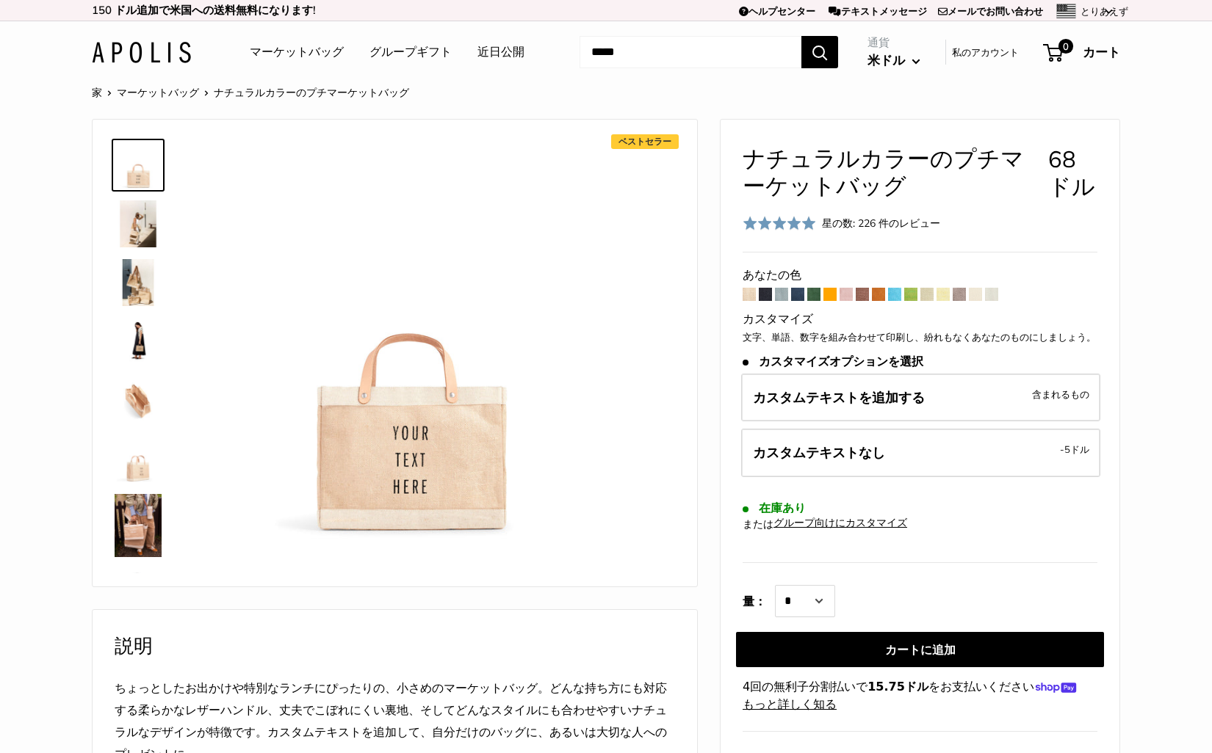
click at [765, 292] on span at bounding box center [765, 294] width 13 height 13
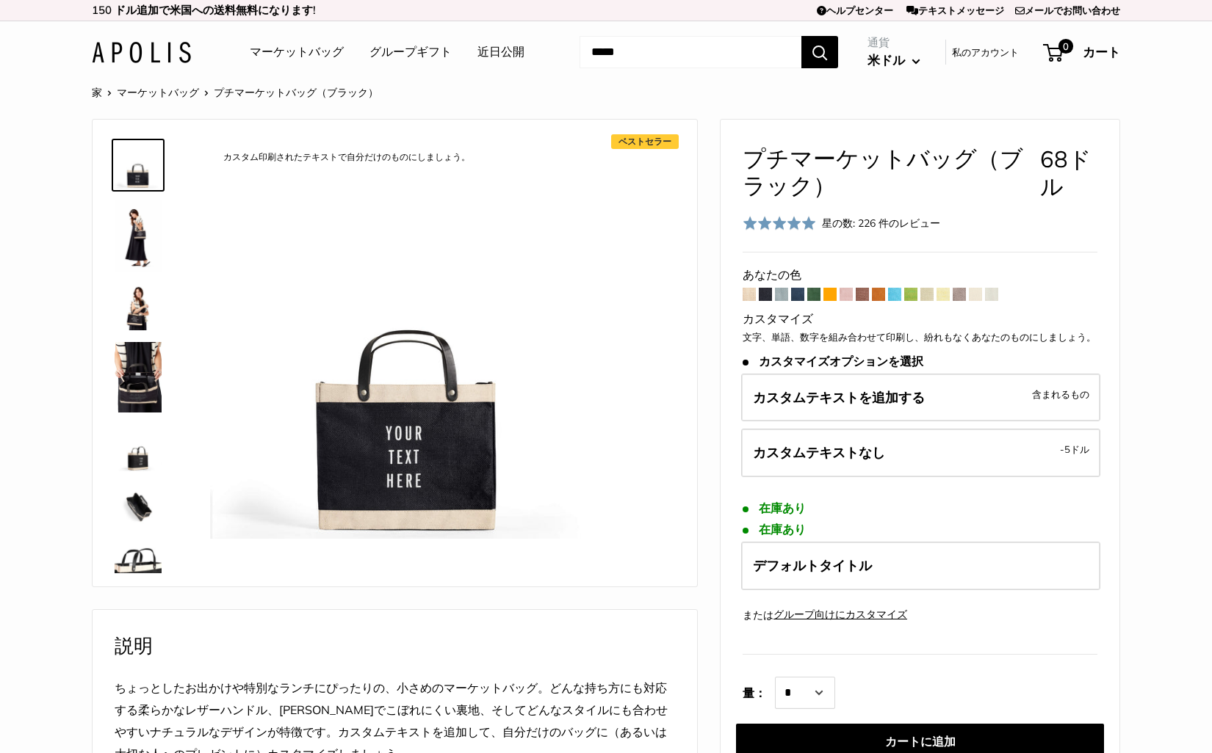
click at [781, 294] on span at bounding box center [781, 294] width 13 height 13
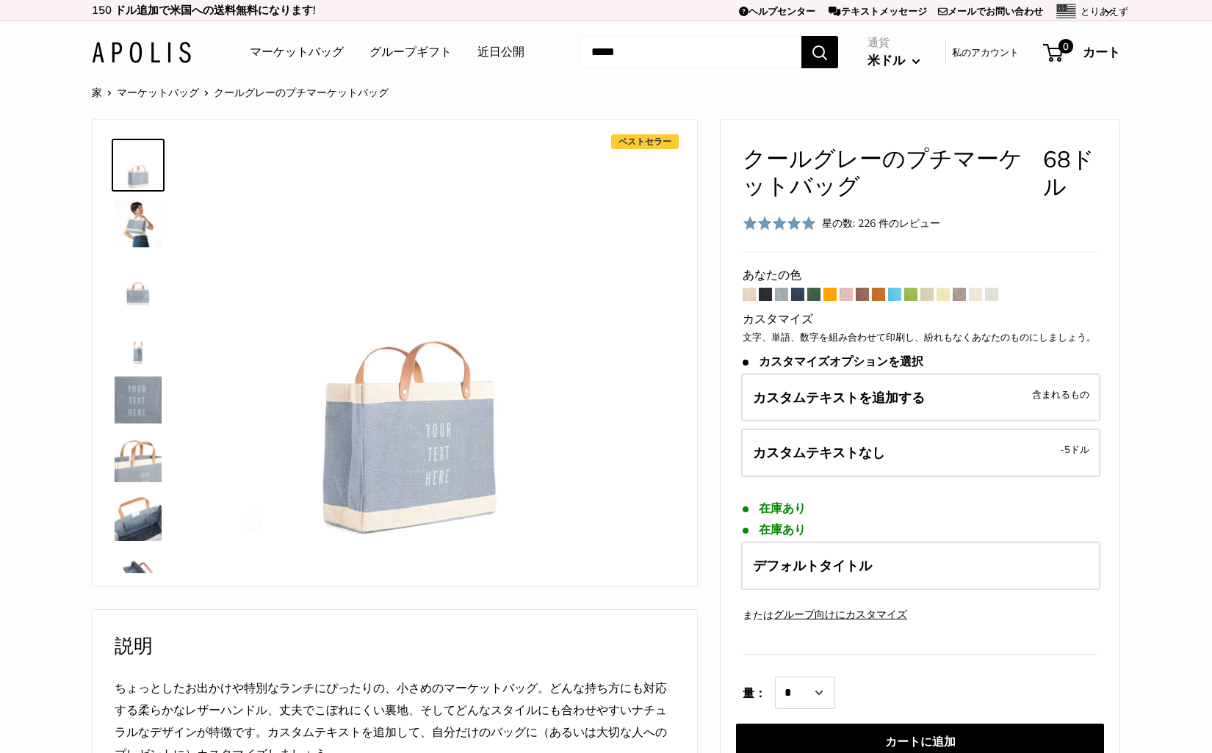
click at [797, 295] on span at bounding box center [797, 294] width 13 height 13
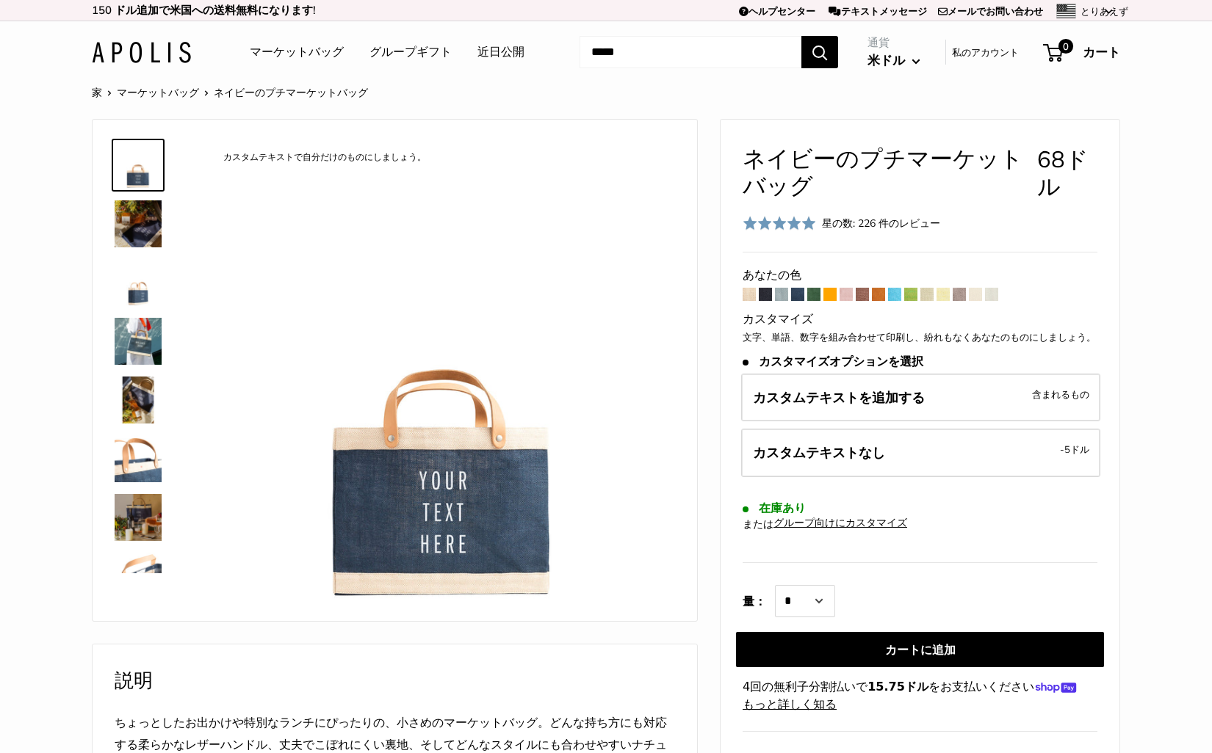
click at [781, 293] on span at bounding box center [781, 294] width 13 height 13
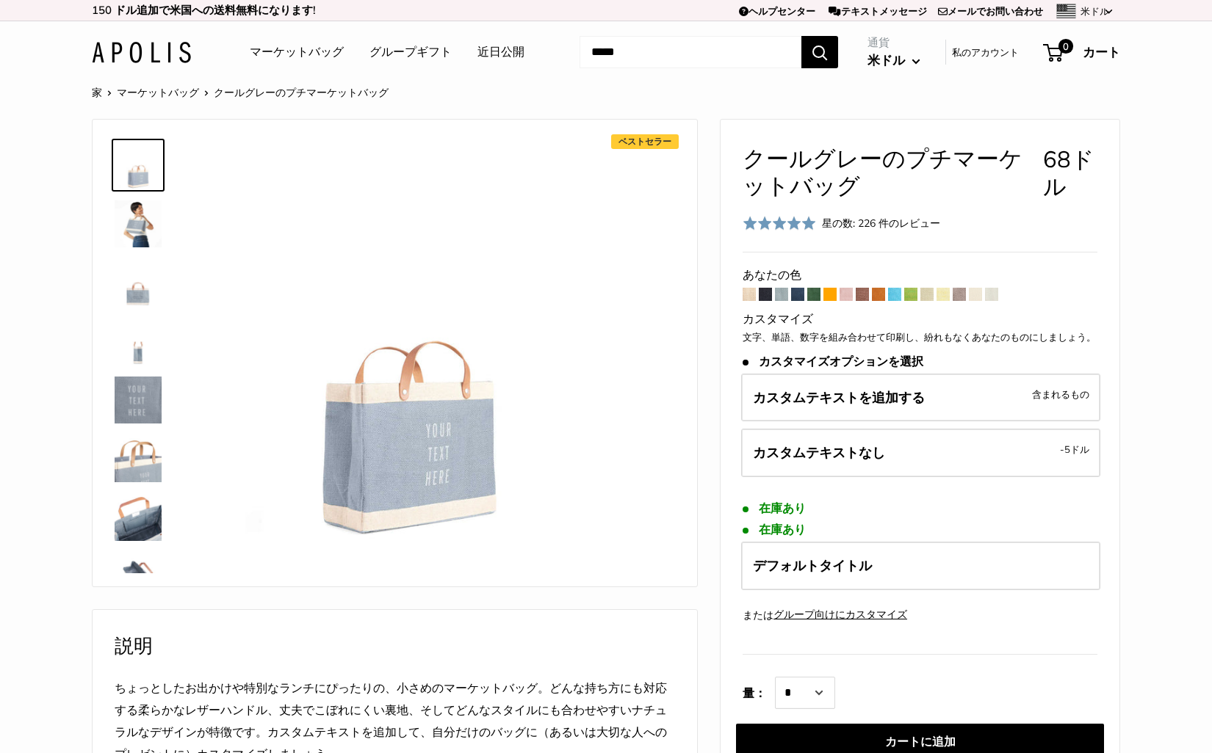
click at [137, 234] on img at bounding box center [138, 223] width 47 height 47
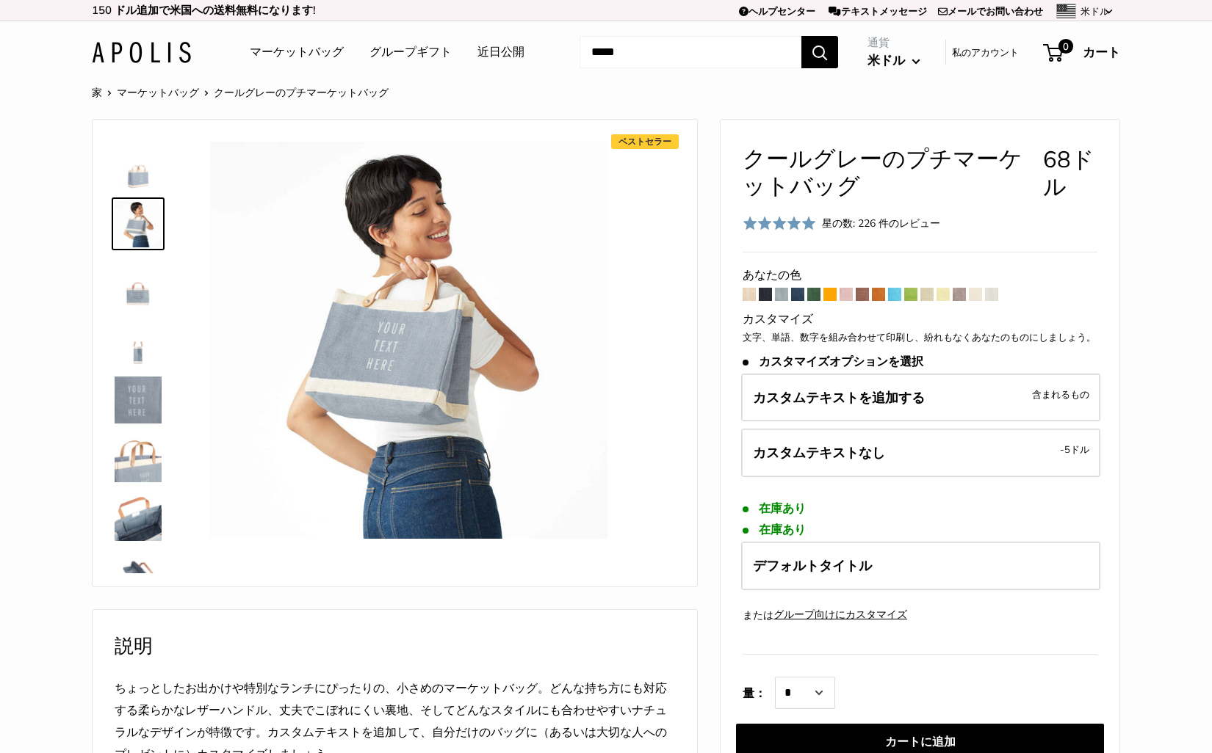
click at [797, 296] on span at bounding box center [797, 294] width 13 height 13
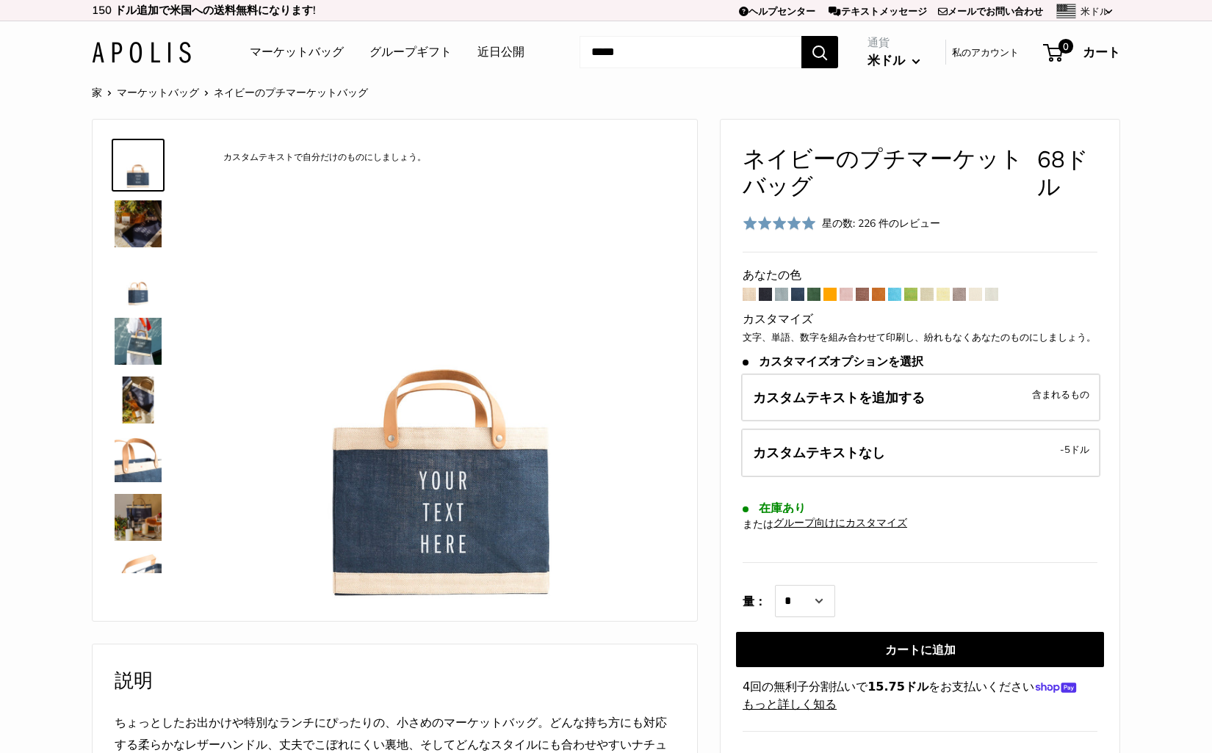
click at [814, 294] on span at bounding box center [813, 294] width 13 height 13
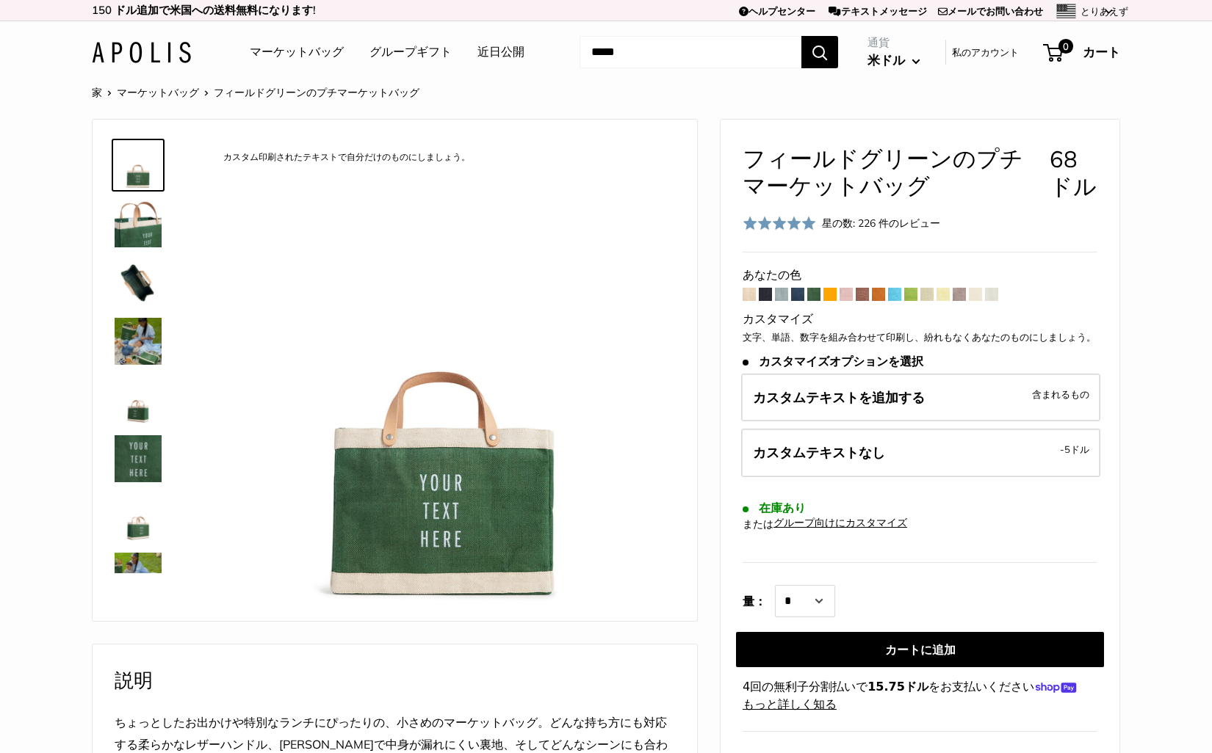
click at [828, 294] on span at bounding box center [829, 294] width 13 height 13
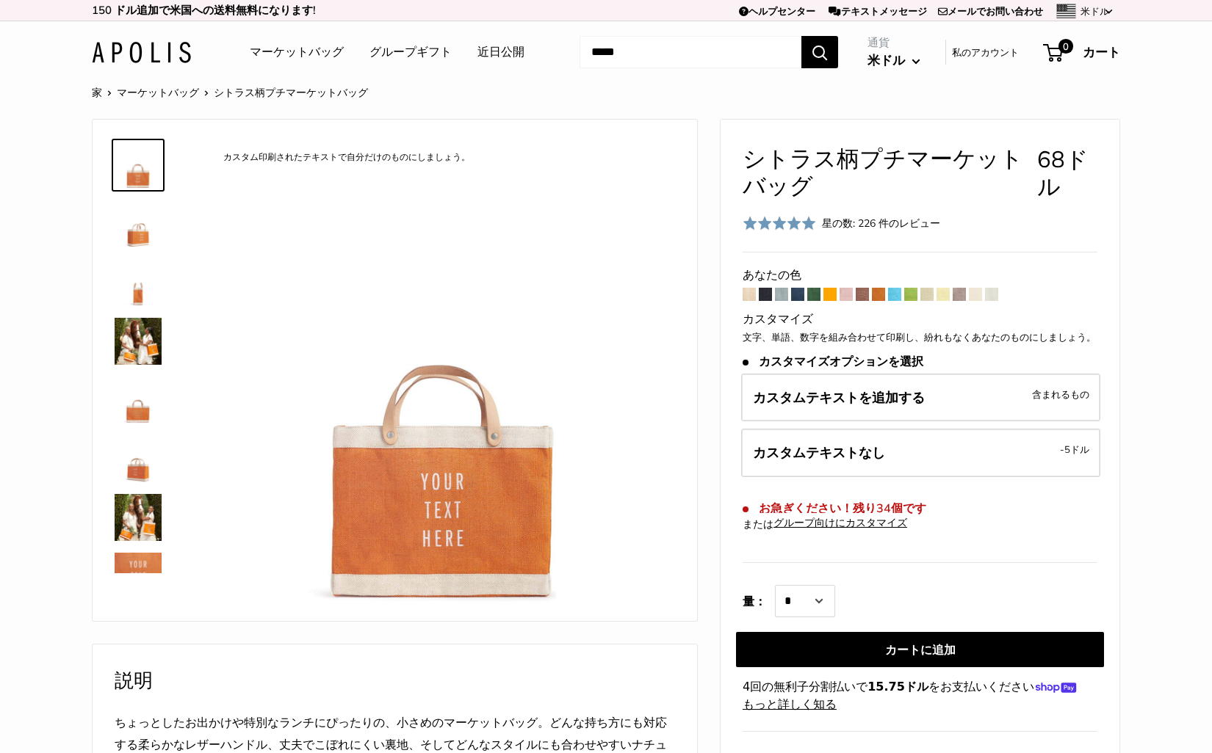
click at [845, 294] on span at bounding box center [845, 294] width 13 height 13
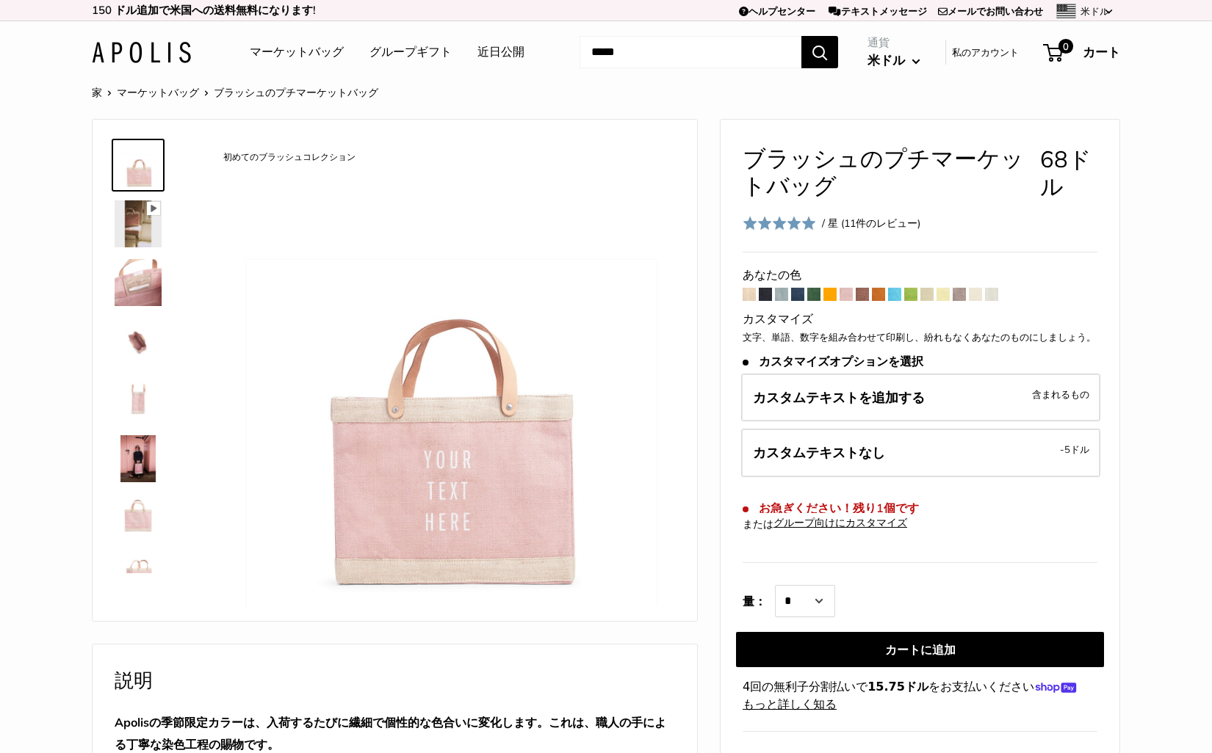
click at [861, 294] on span at bounding box center [862, 294] width 13 height 13
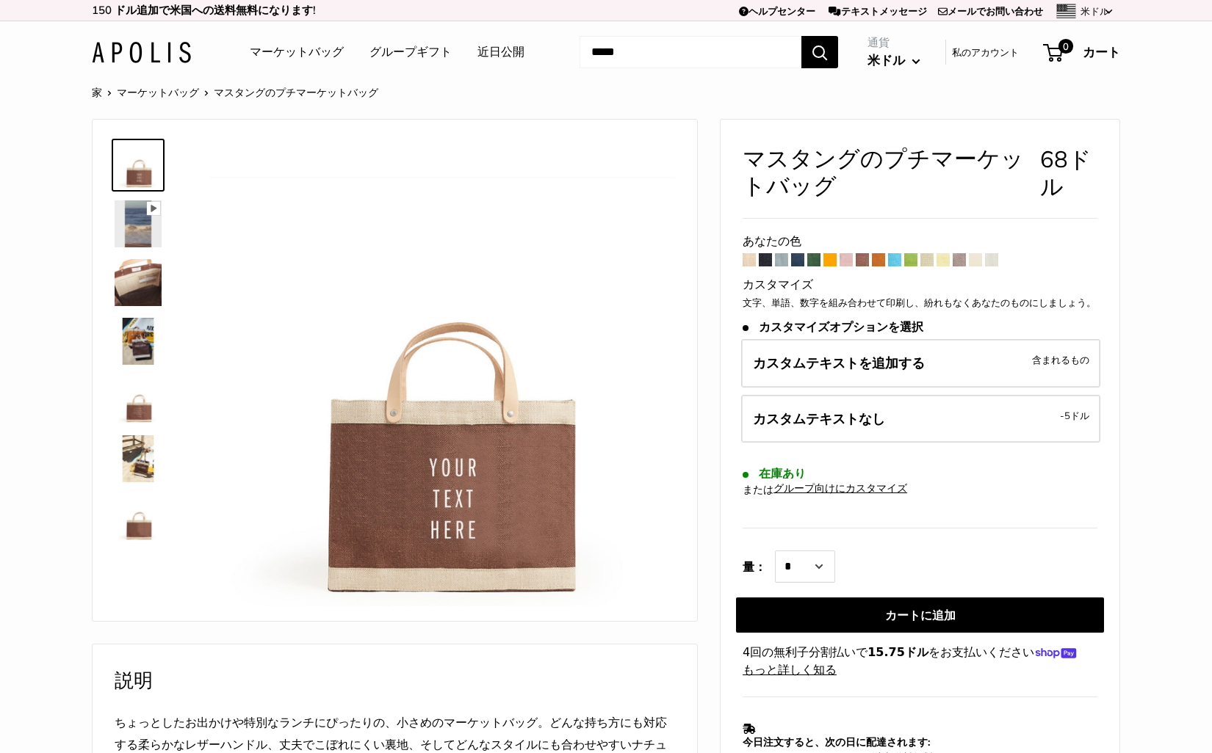
click at [877, 260] on span at bounding box center [878, 259] width 13 height 13
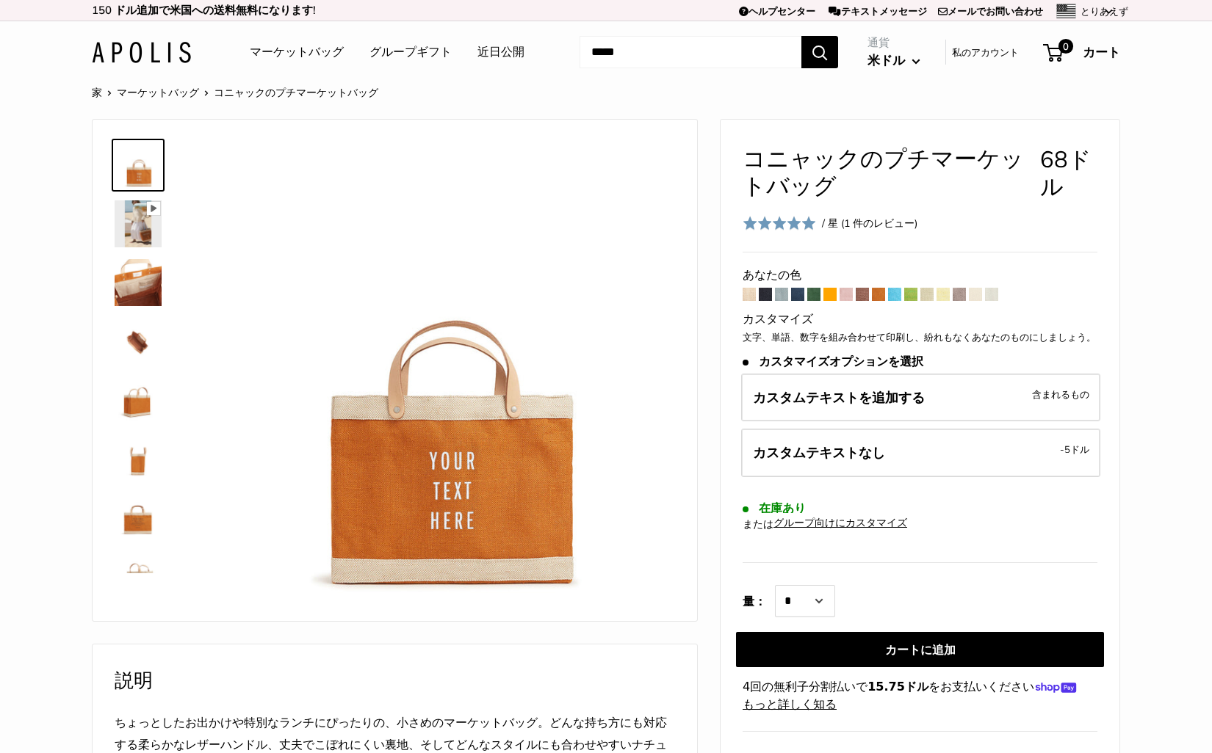
click at [895, 294] on span at bounding box center [894, 294] width 13 height 13
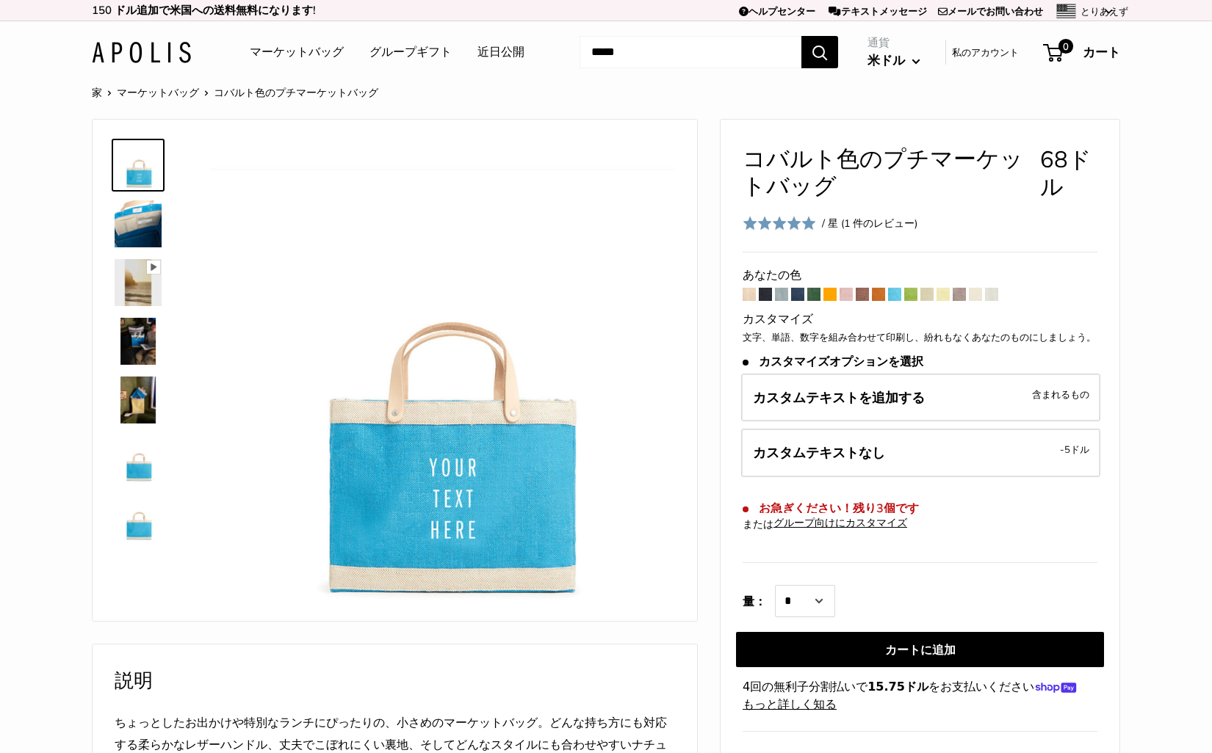
click at [911, 294] on span at bounding box center [910, 294] width 13 height 13
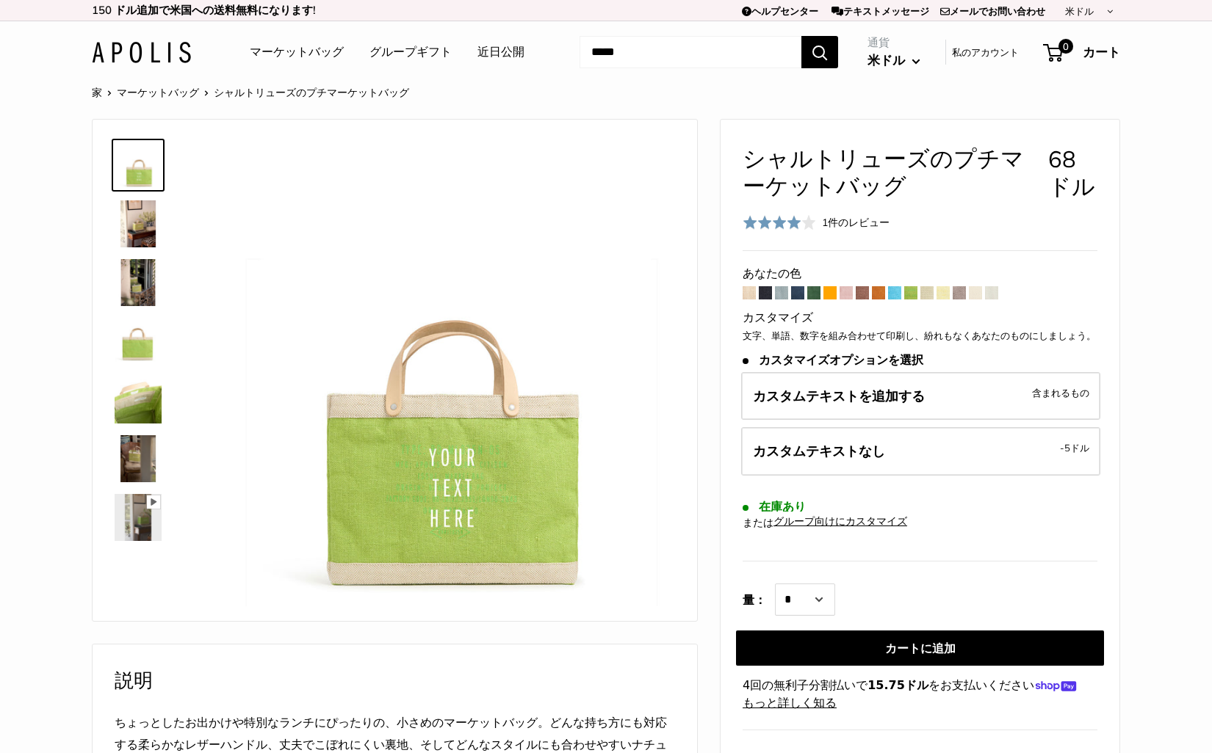
click at [928, 294] on span at bounding box center [926, 292] width 13 height 13
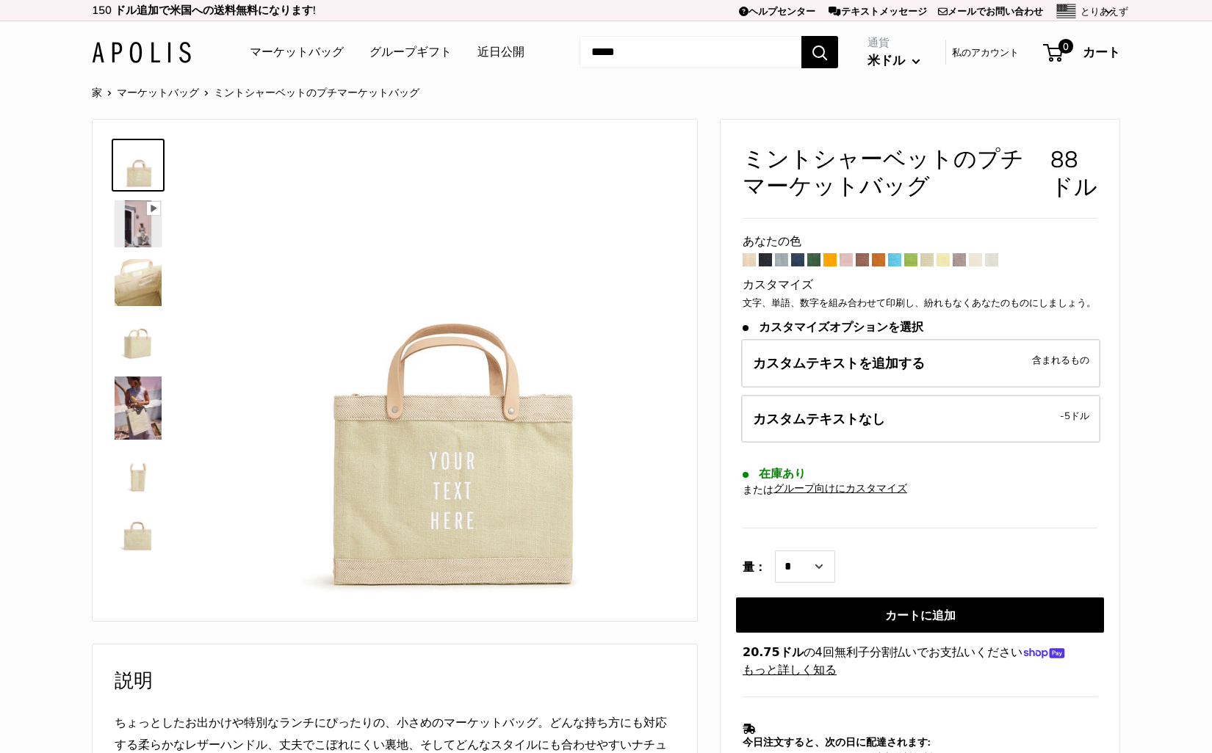
click at [944, 261] on span at bounding box center [942, 259] width 13 height 13
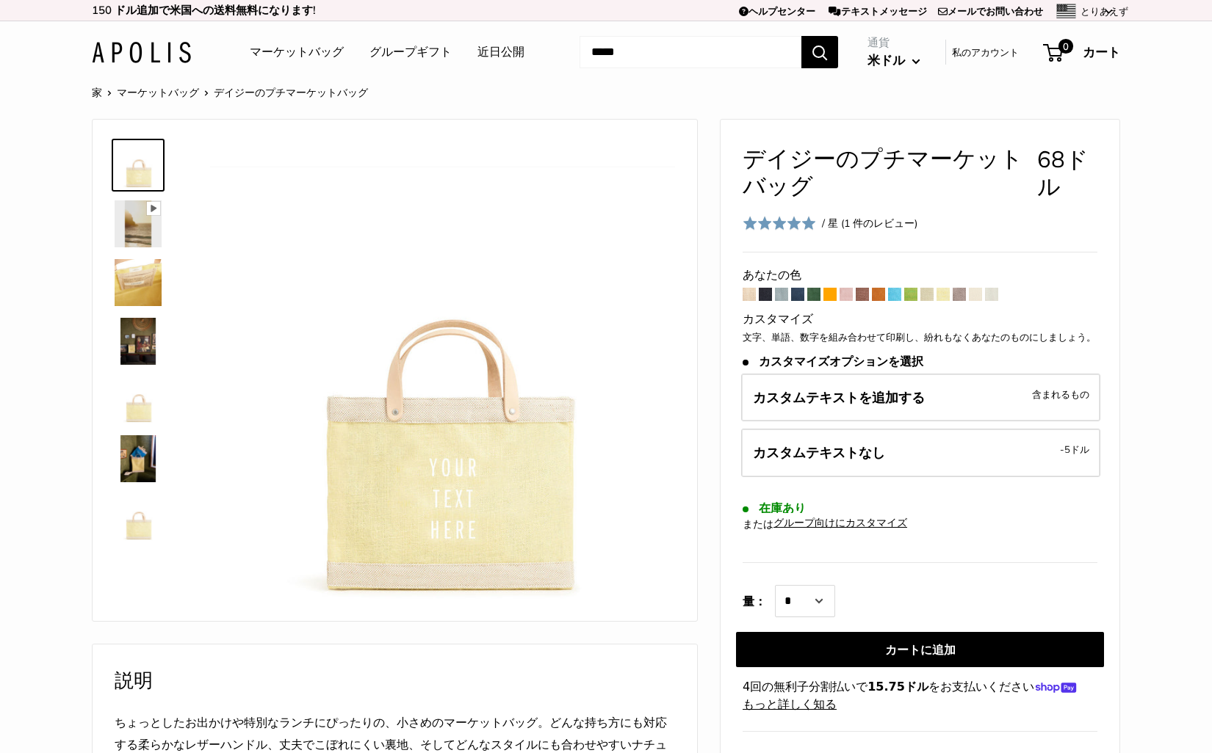
click at [960, 290] on span at bounding box center [959, 294] width 13 height 13
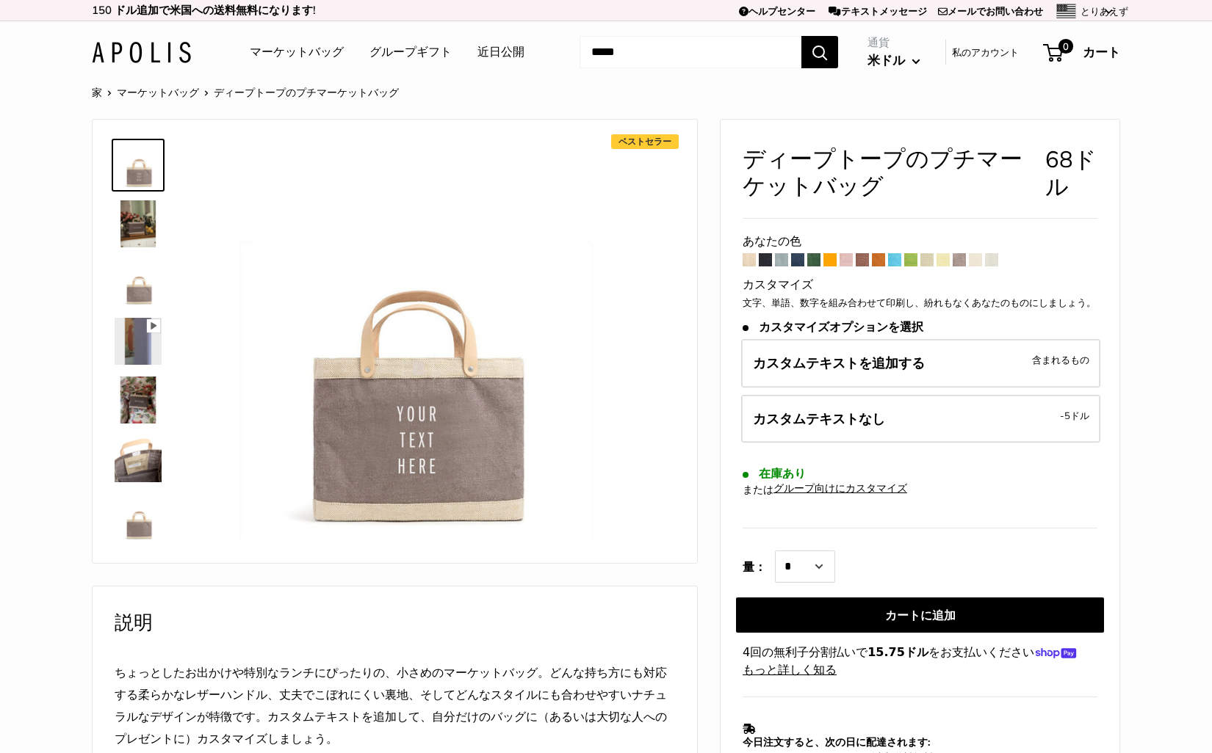
click at [977, 264] on span at bounding box center [975, 259] width 13 height 13
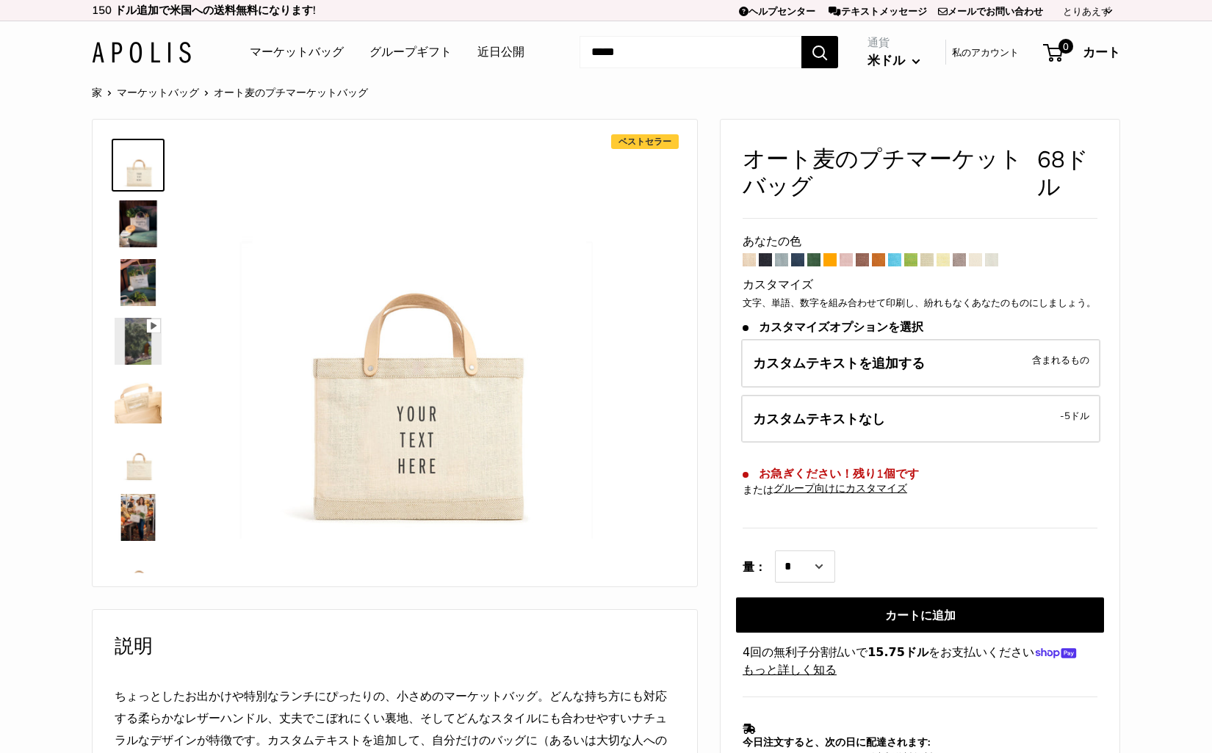
click at [994, 260] on span at bounding box center [991, 259] width 13 height 13
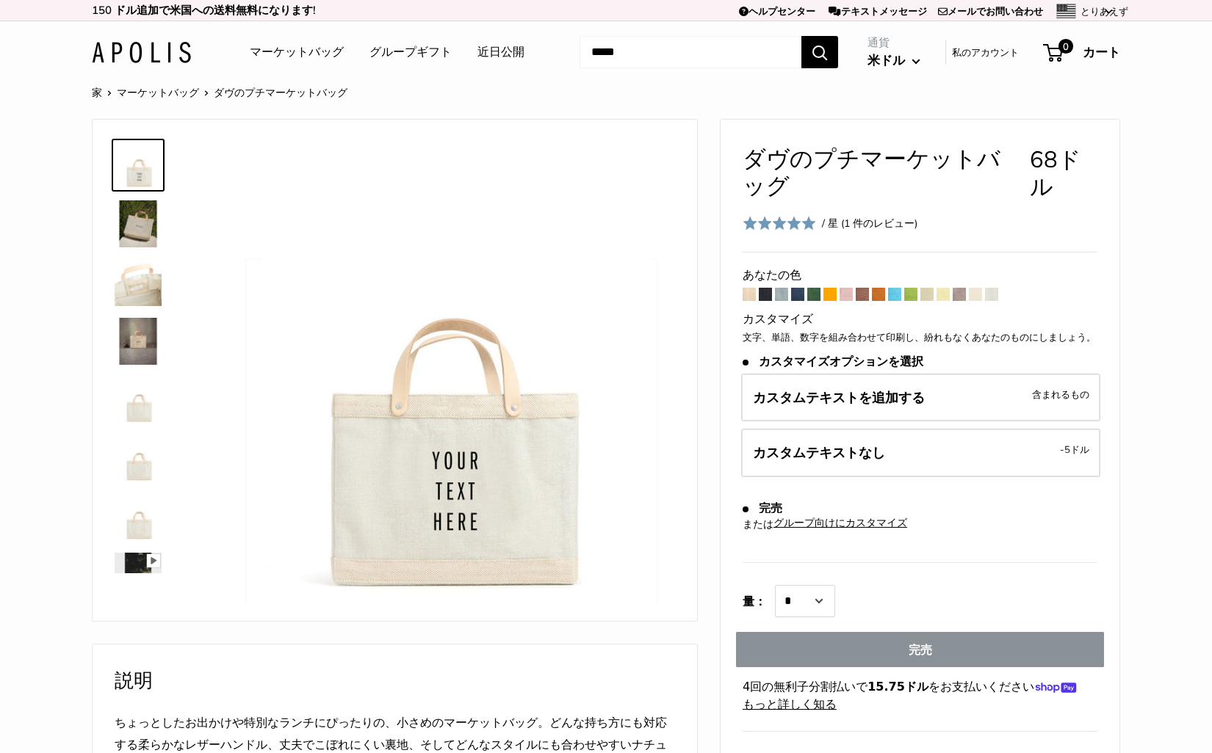
click at [782, 294] on span at bounding box center [781, 294] width 13 height 13
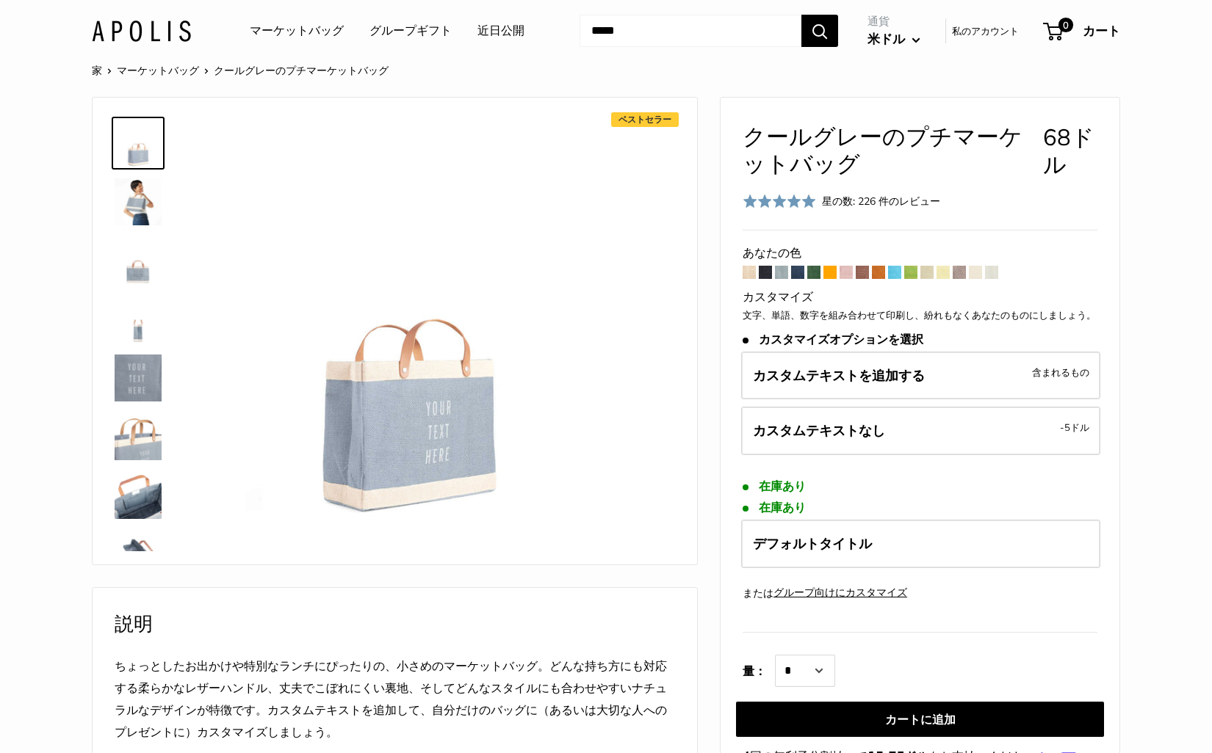
scroll to position [23, 0]
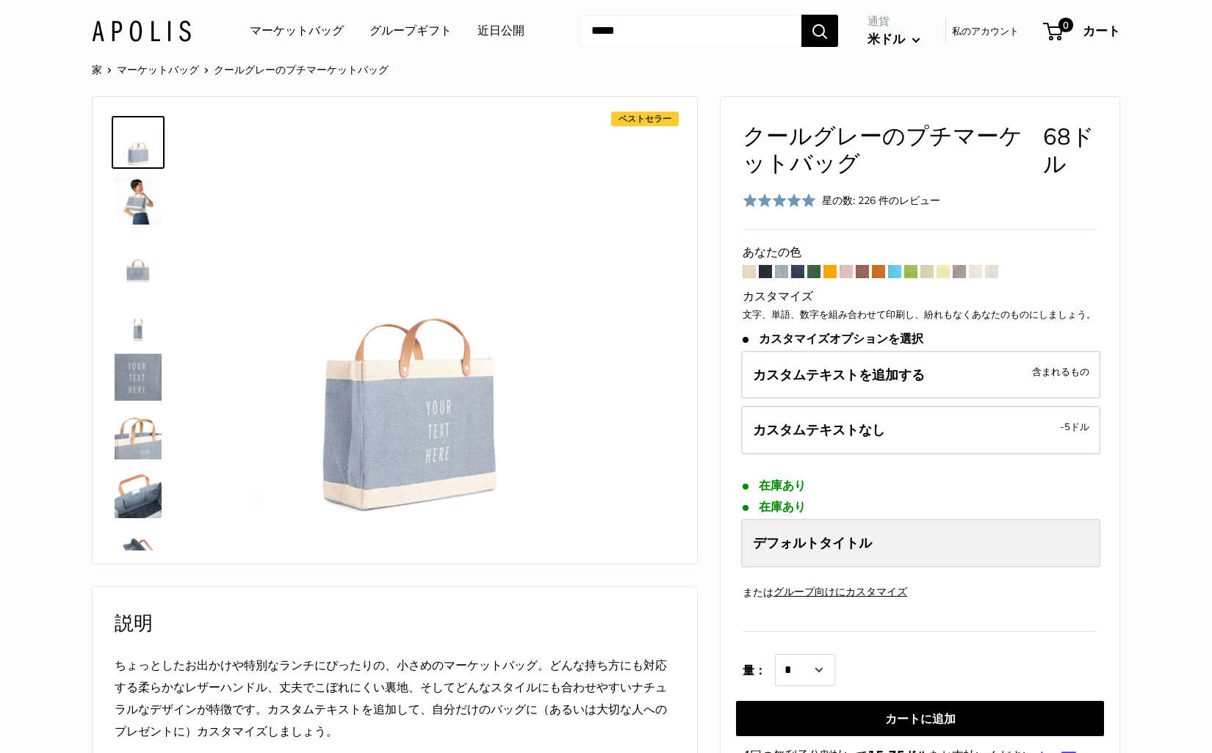
click at [837, 543] on font "デフォルトタイトル" at bounding box center [812, 543] width 119 height 17
click at [865, 498] on form "あなたの色" at bounding box center [919, 512] width 355 height 541
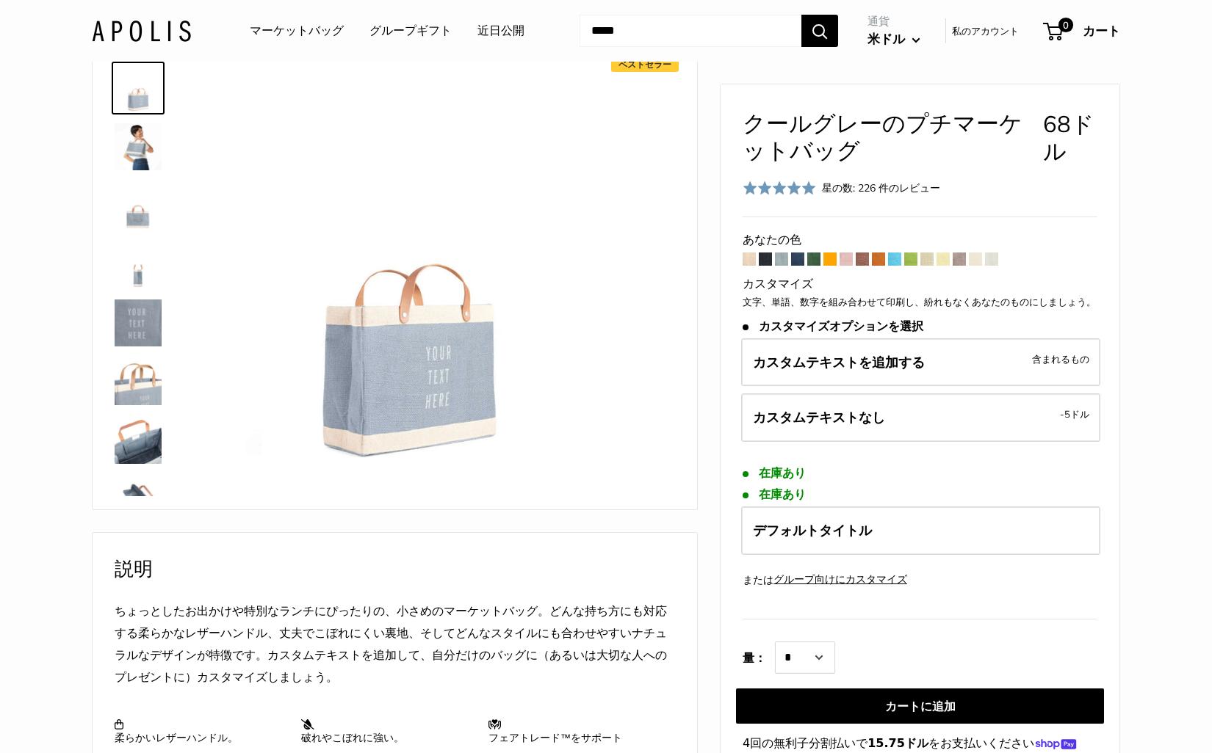
scroll to position [83, 0]
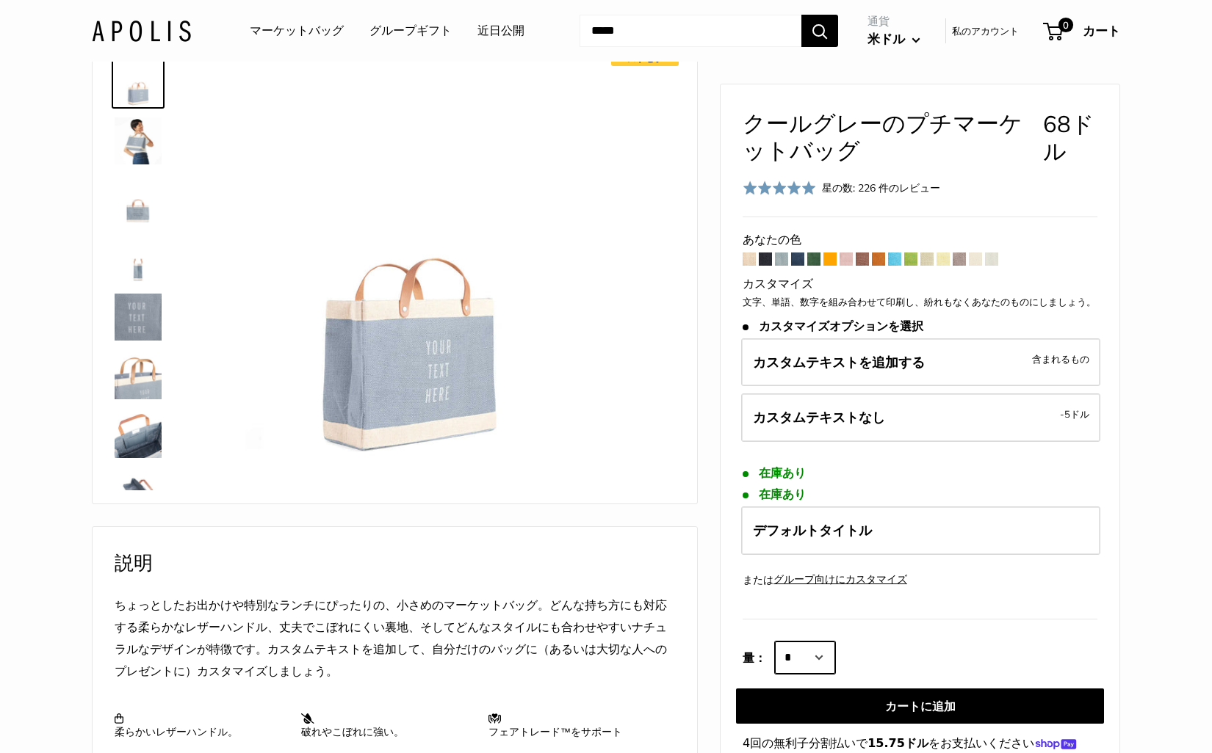
click at [830, 659] on select "* * * * * * * * * ***** ***** ***** ***** ***** ***** ***** ***** ***** ***** *…" at bounding box center [805, 658] width 60 height 32
click at [775, 642] on select "* * * * * * * * * ***** ***** ***** ***** ***** ***** ***** ***** ***** ***** *…" at bounding box center [805, 658] width 60 height 32
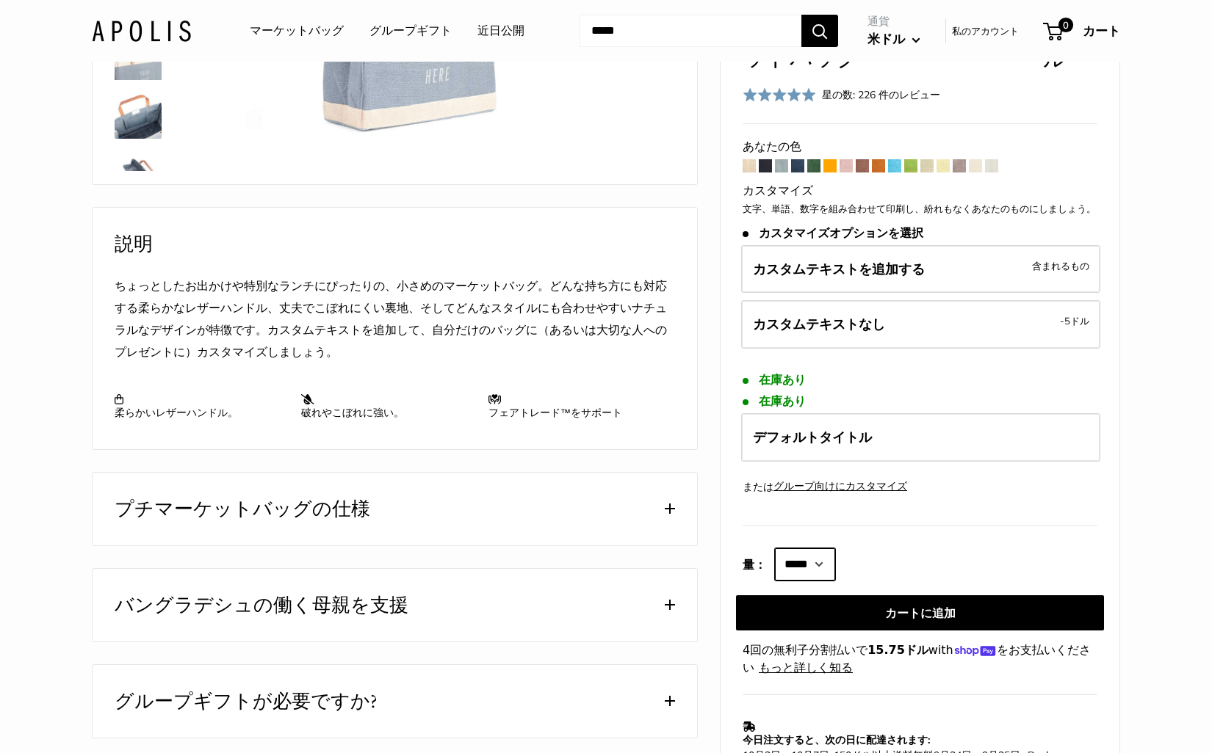
scroll to position [376, 0]
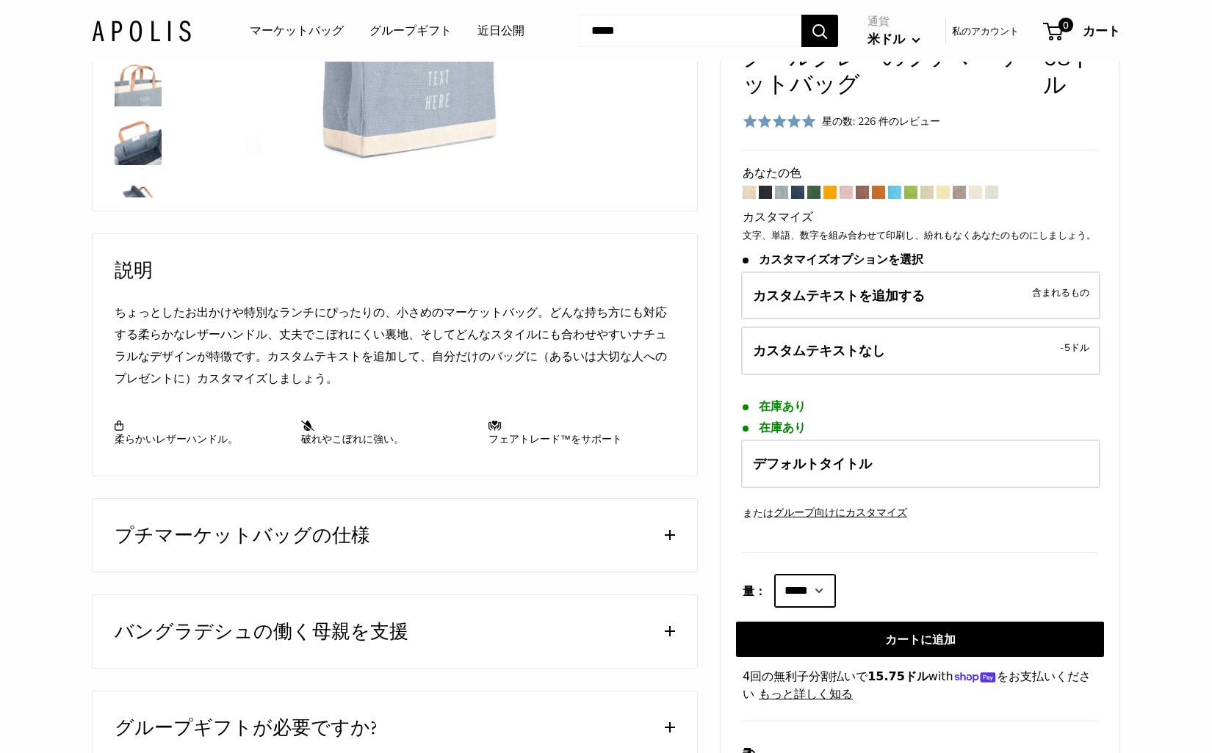
click at [835, 596] on select "* * * * * * * * * ***** ***** ***** ***** ***** ***** ***** ***** ***** ***** *…" at bounding box center [805, 591] width 60 height 32
select select "**"
click at [775, 580] on select "* * * * * * * * * ***** ***** ***** ***** ***** ***** ***** ***** ***** ***** *…" at bounding box center [805, 591] width 60 height 32
click at [1132, 617] on div "家 マーケットバッグ クールグレーのプチマーケットバッグ ベストセラー" at bounding box center [605, 332] width 1087 height 1251
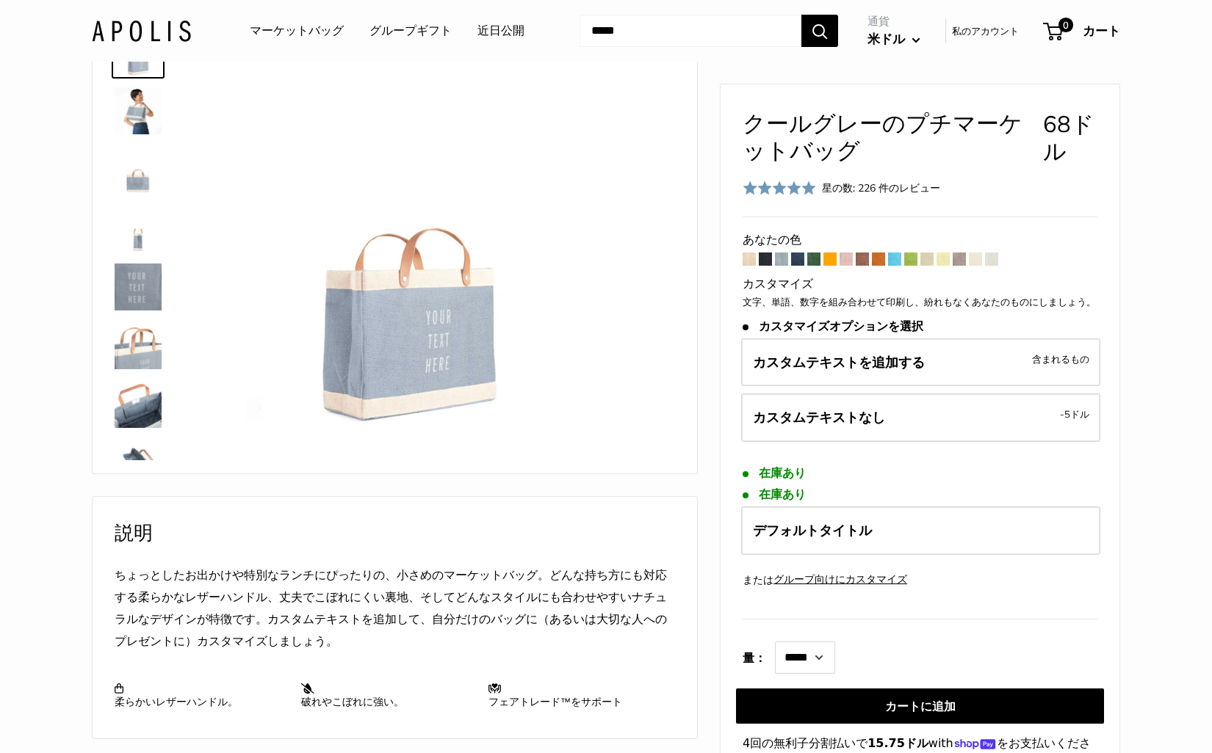
scroll to position [0, 0]
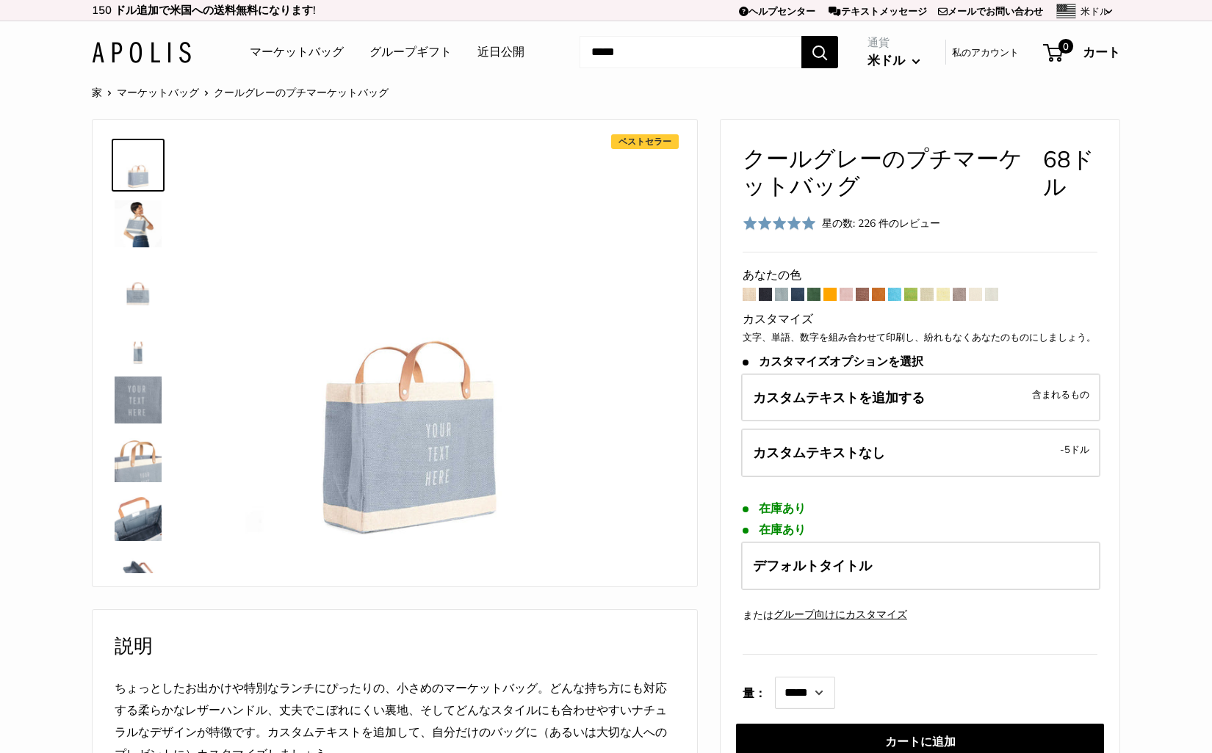
click at [1166, 302] on section "家 マーケットバッグ クールグレーのプチマーケットバッグ ベストセラー" at bounding box center [606, 708] width 1212 height 1251
click at [869, 398] on font "カスタムテキストを追加する" at bounding box center [839, 397] width 172 height 17
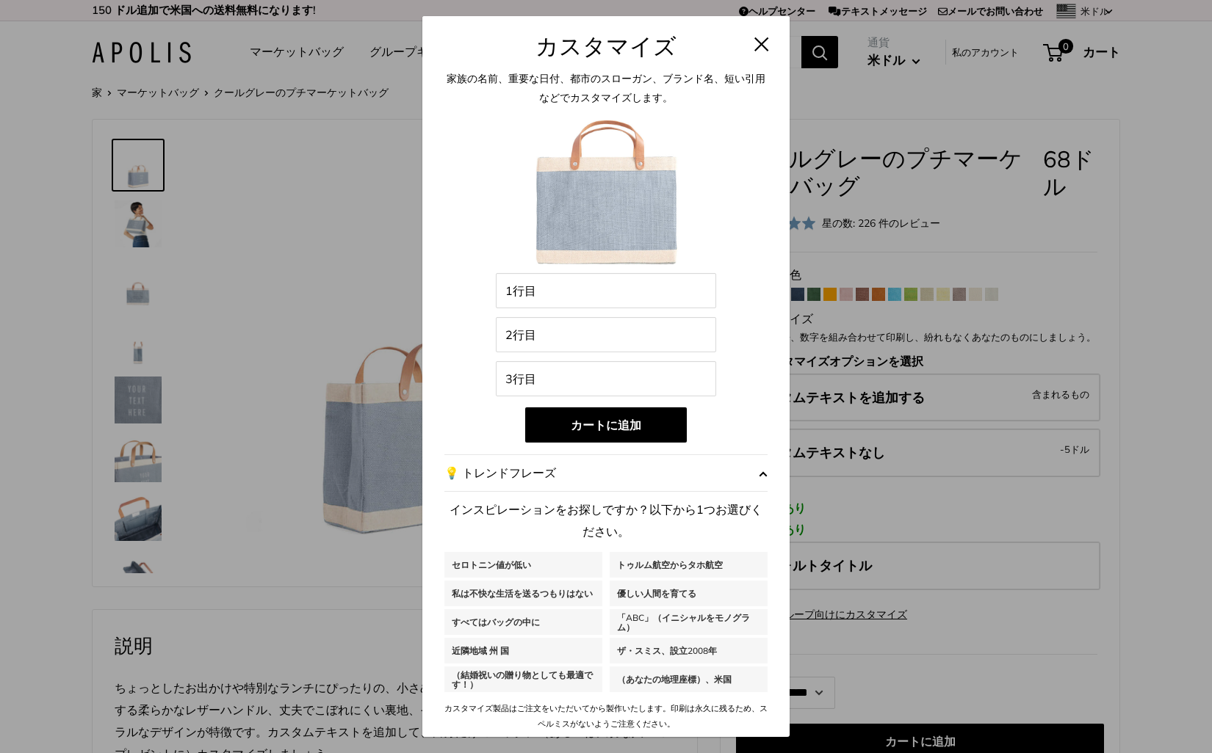
click at [766, 474] on span "button" at bounding box center [763, 474] width 9 height 22
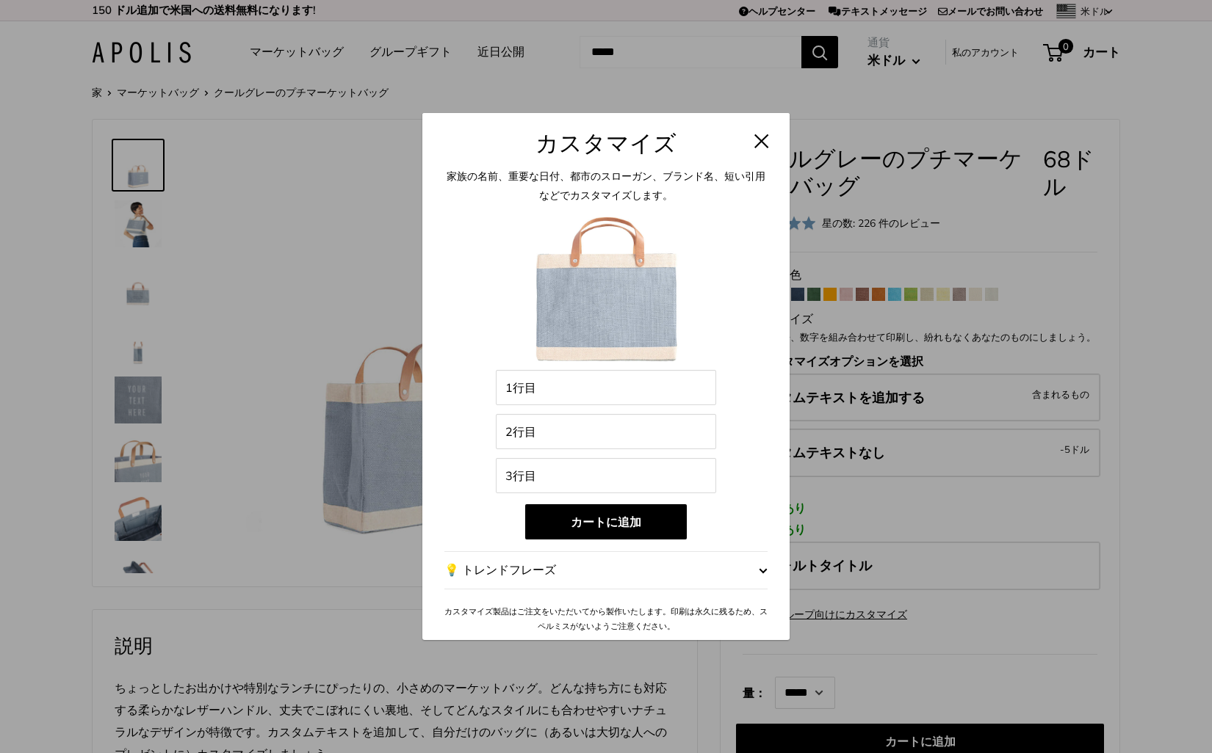
click at [762, 568] on span "button" at bounding box center [763, 571] width 9 height 22
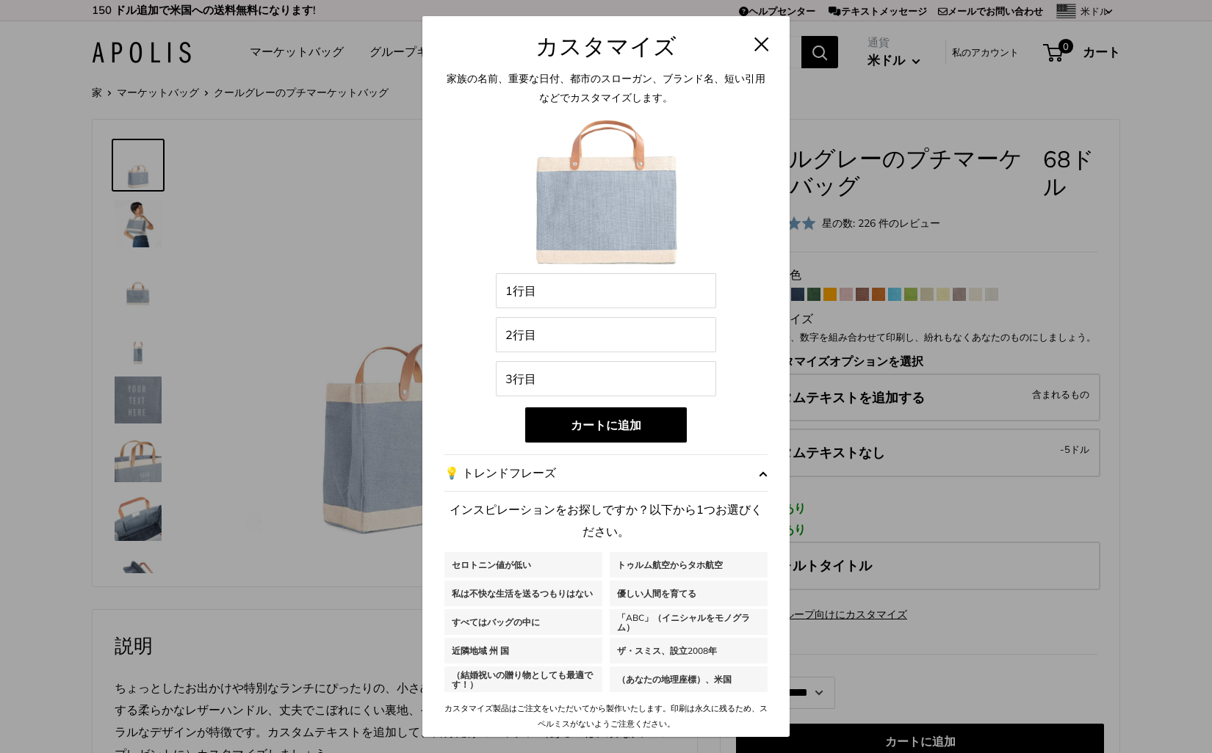
click at [756, 43] on button at bounding box center [761, 44] width 15 height 15
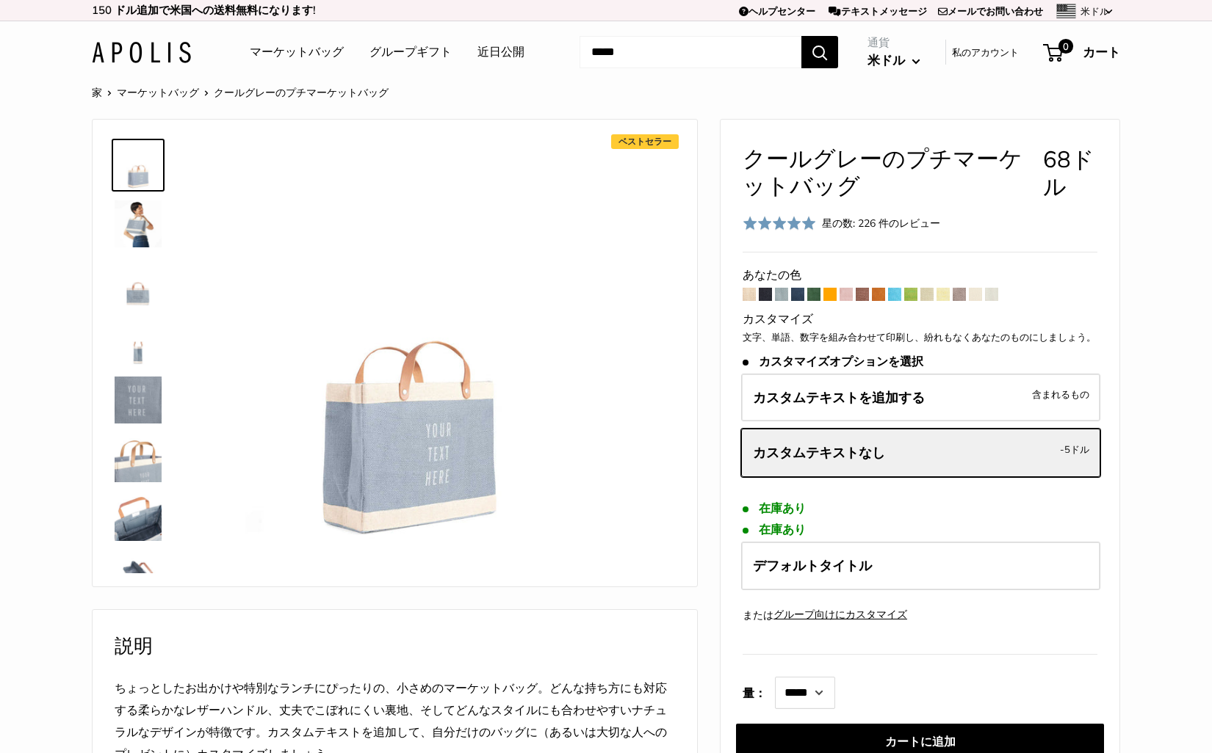
click at [1170, 276] on section "家 マーケットバッグ クールグレーのプチマーケットバッグ ベストセラー" at bounding box center [606, 708] width 1212 height 1251
click at [156, 43] on img at bounding box center [141, 52] width 99 height 21
